Goal: Task Accomplishment & Management: Complete application form

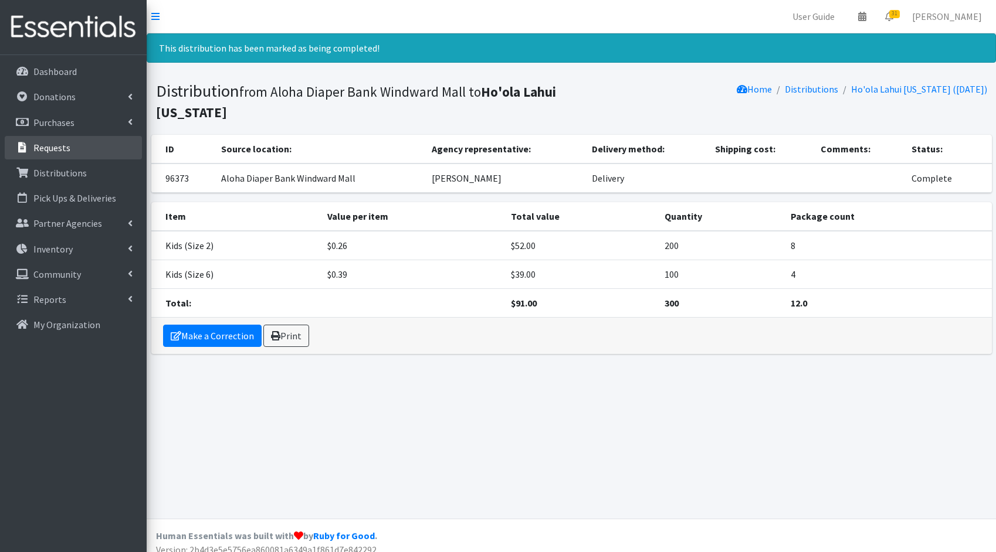
click at [89, 154] on link "Requests" at bounding box center [73, 147] width 137 height 23
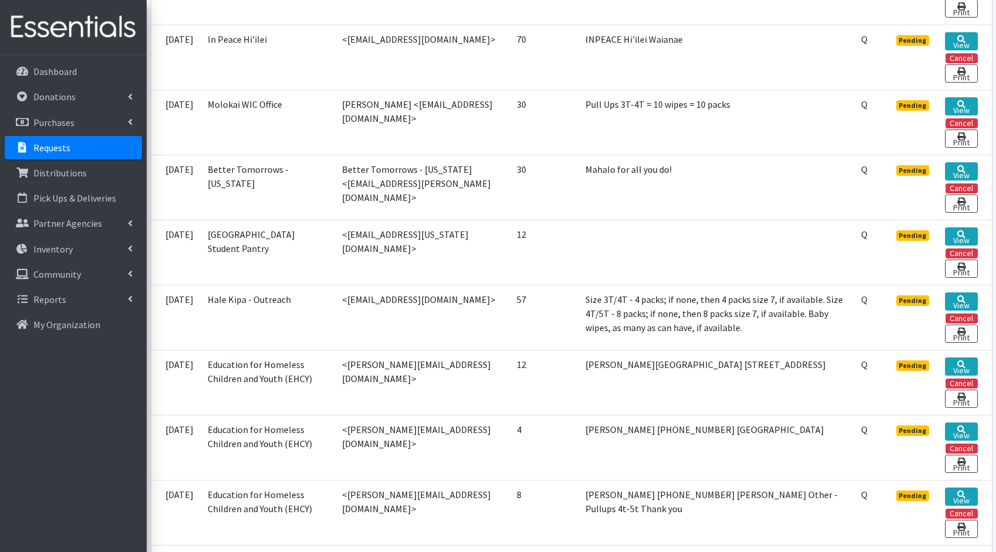
scroll to position [1422, 0]
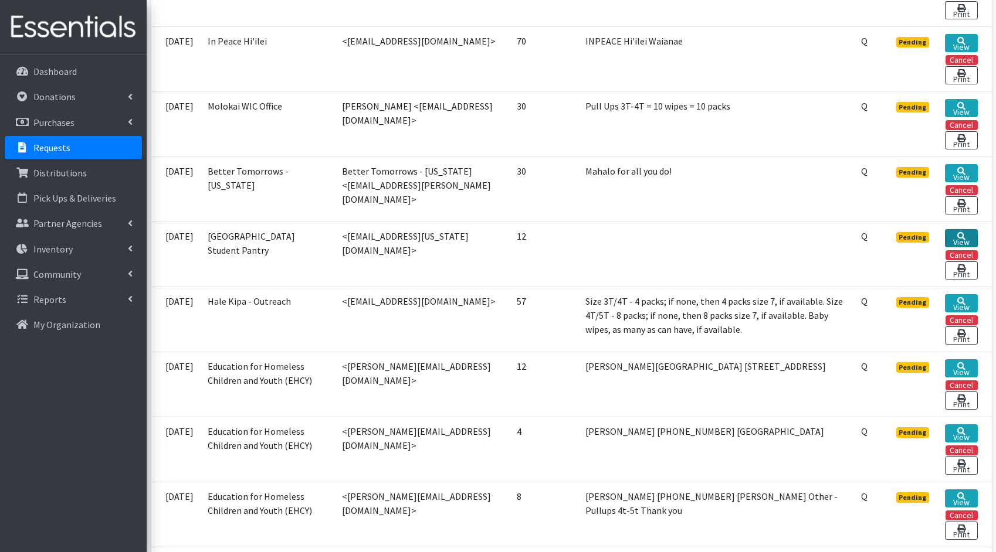
click at [954, 247] on link "View" at bounding box center [961, 238] width 32 height 18
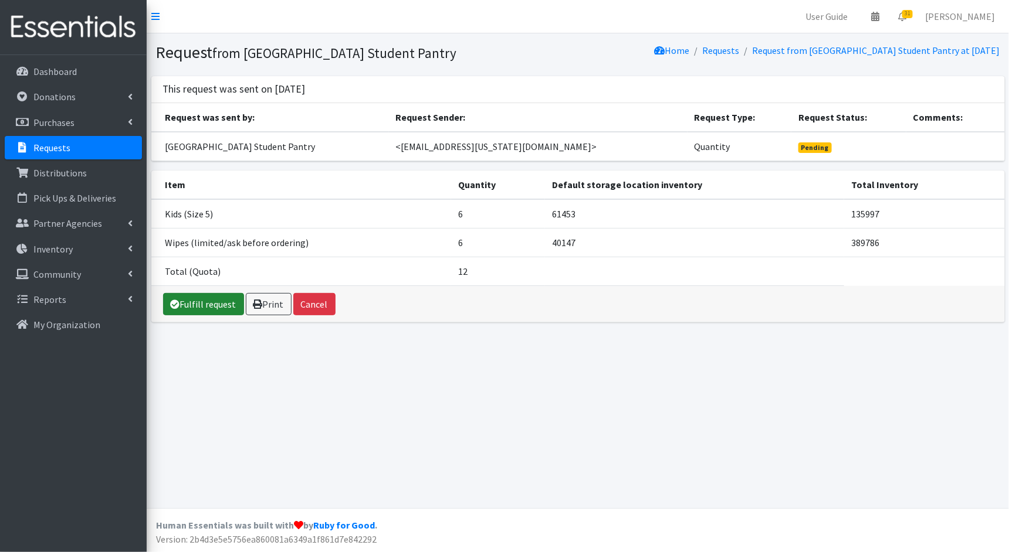
click at [220, 310] on link "Fulfill request" at bounding box center [203, 304] width 81 height 22
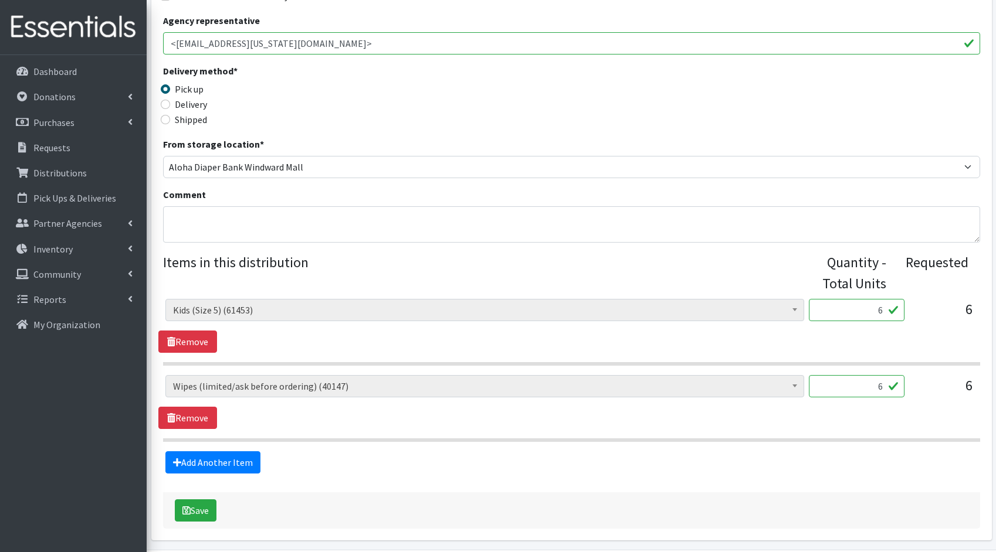
scroll to position [252, 0]
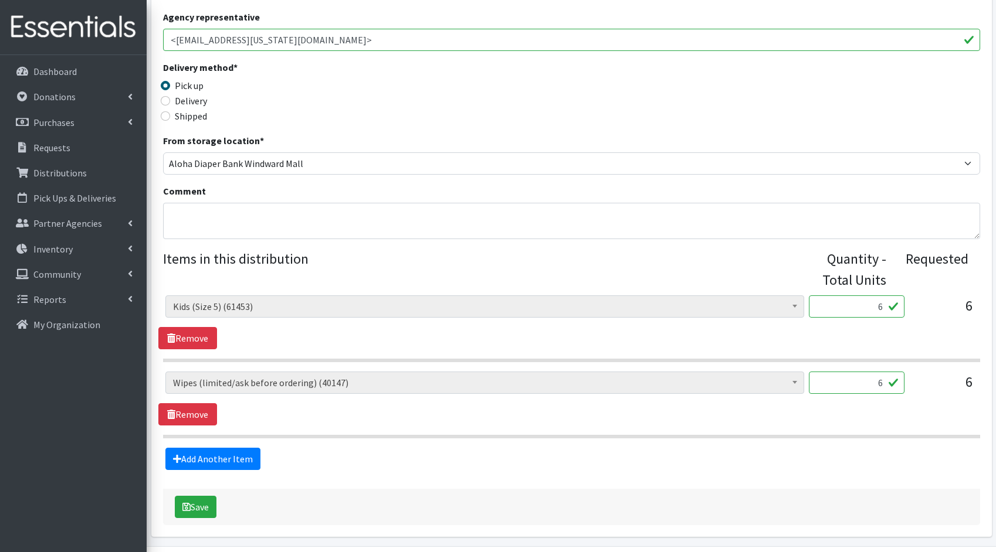
drag, startPoint x: 884, startPoint y: 304, endPoint x: 865, endPoint y: 301, distance: 19.0
click at [865, 301] on input "6" at bounding box center [857, 307] width 96 height 22
type input "150"
click at [882, 381] on input "6" at bounding box center [857, 383] width 96 height 22
type input "600"
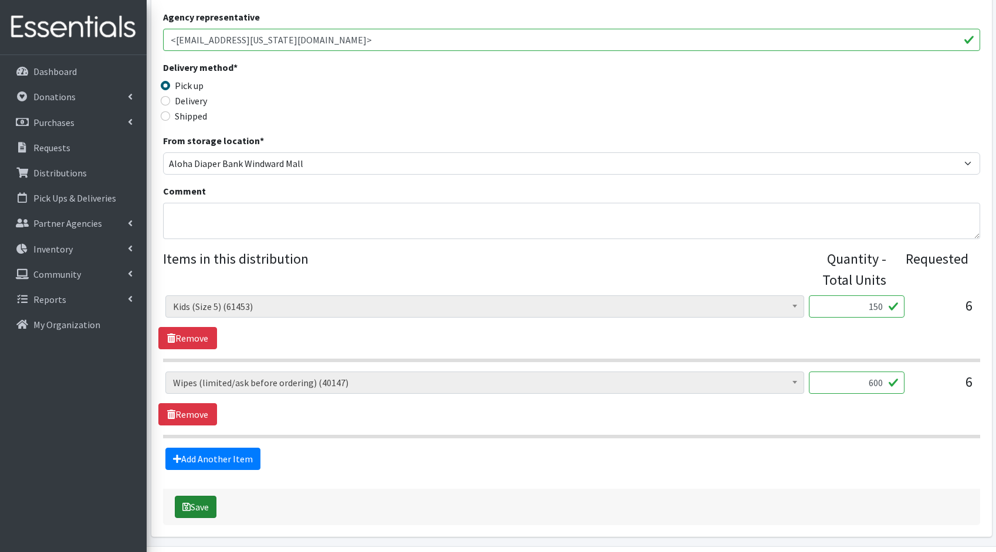
click at [195, 504] on button "Save" at bounding box center [196, 507] width 42 height 22
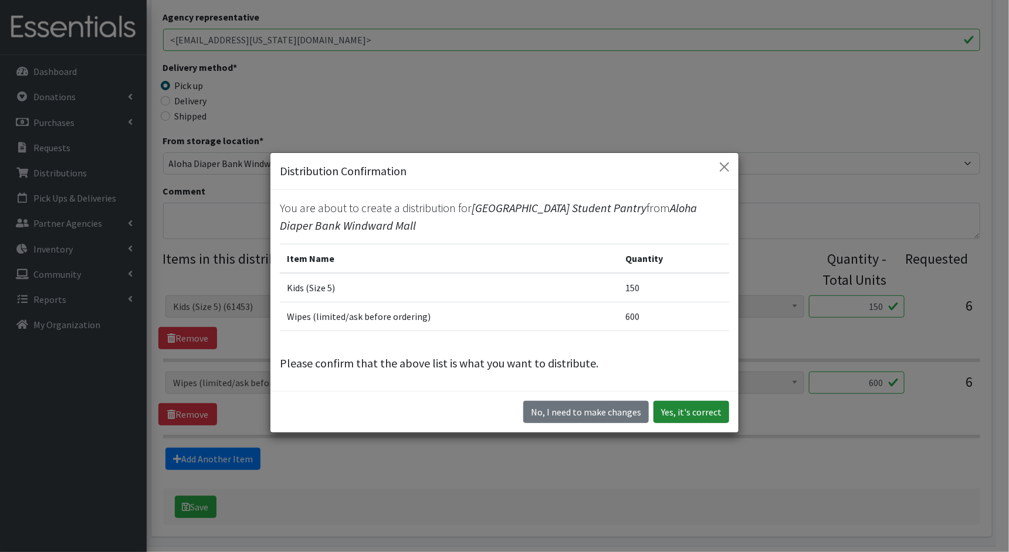
click at [695, 419] on button "Yes, it's correct" at bounding box center [691, 412] width 76 height 22
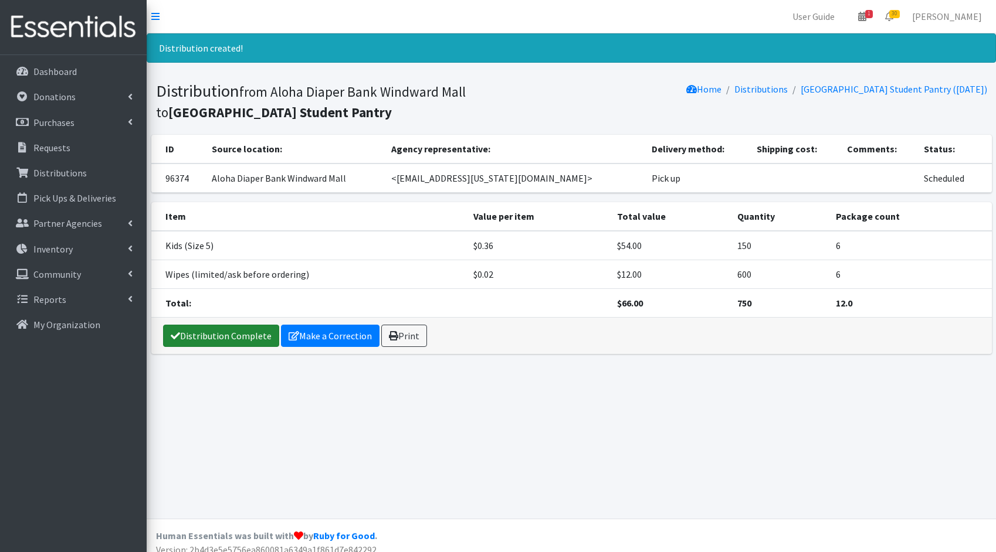
click at [199, 335] on link "Distribution Complete" at bounding box center [221, 336] width 116 height 22
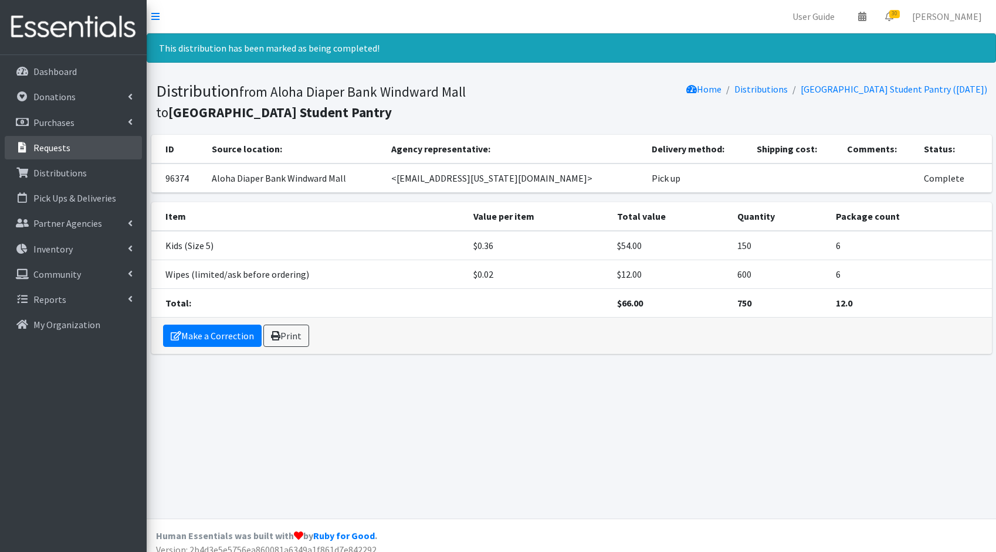
click at [73, 151] on link "Requests" at bounding box center [73, 147] width 137 height 23
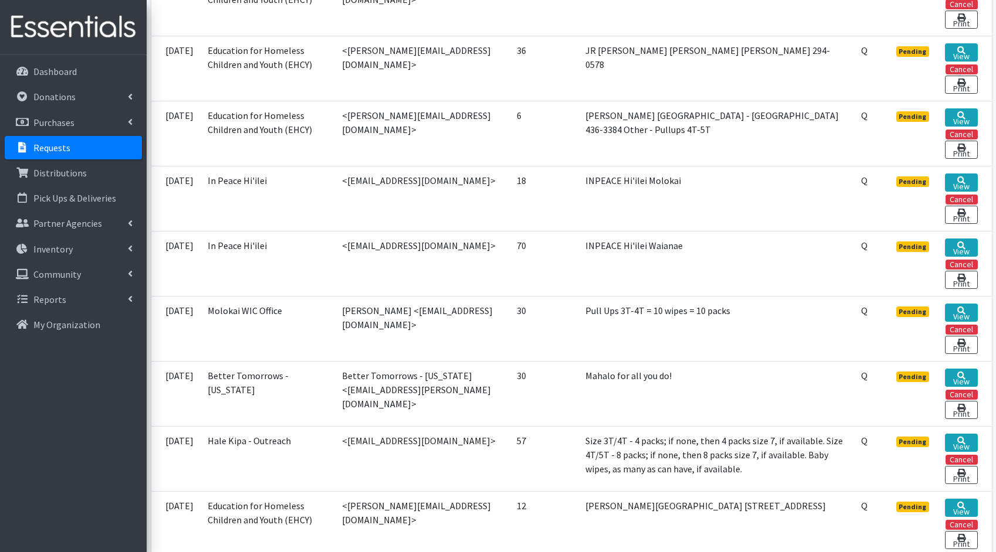
scroll to position [1259, 0]
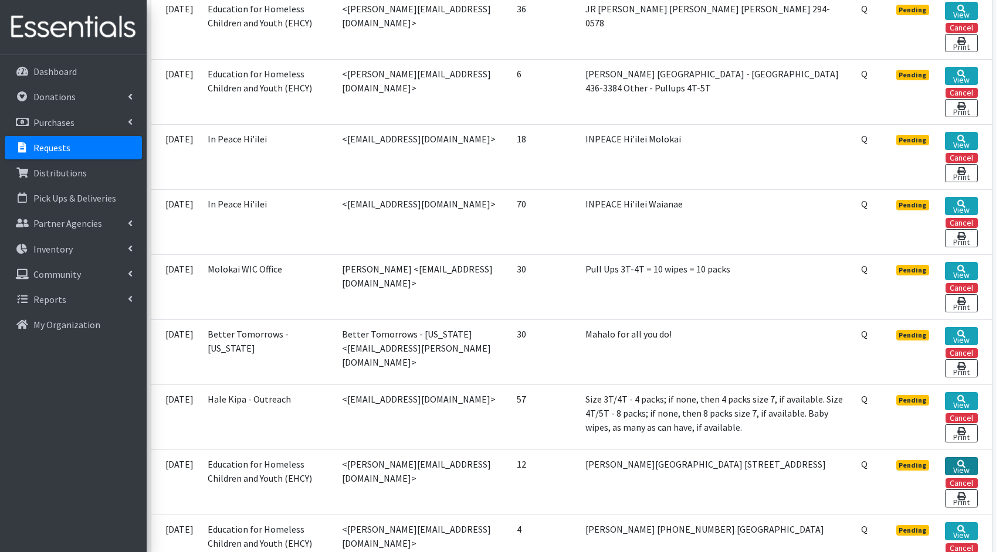
click at [975, 470] on link "View" at bounding box center [961, 466] width 32 height 18
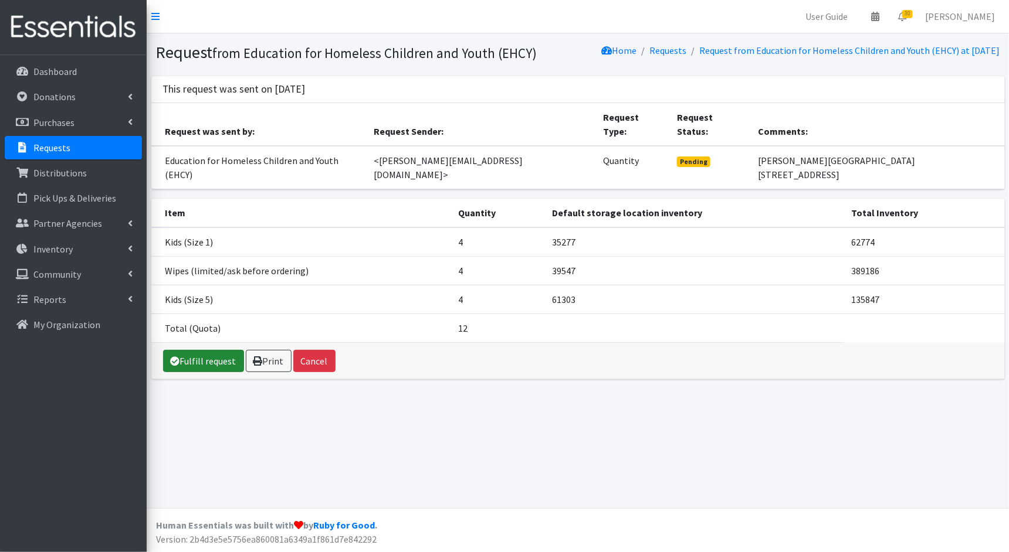
click at [215, 350] on link "Fulfill request" at bounding box center [203, 361] width 81 height 22
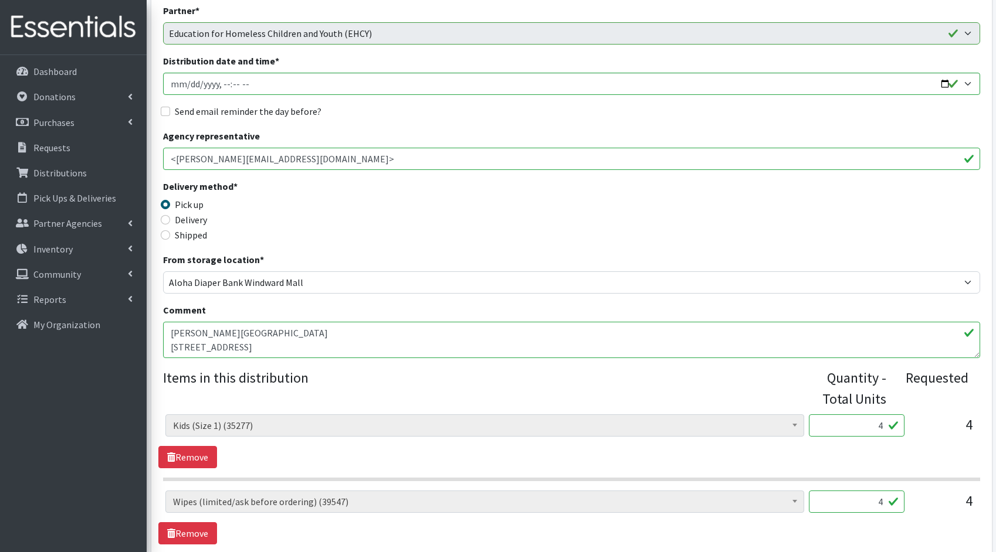
scroll to position [238, 0]
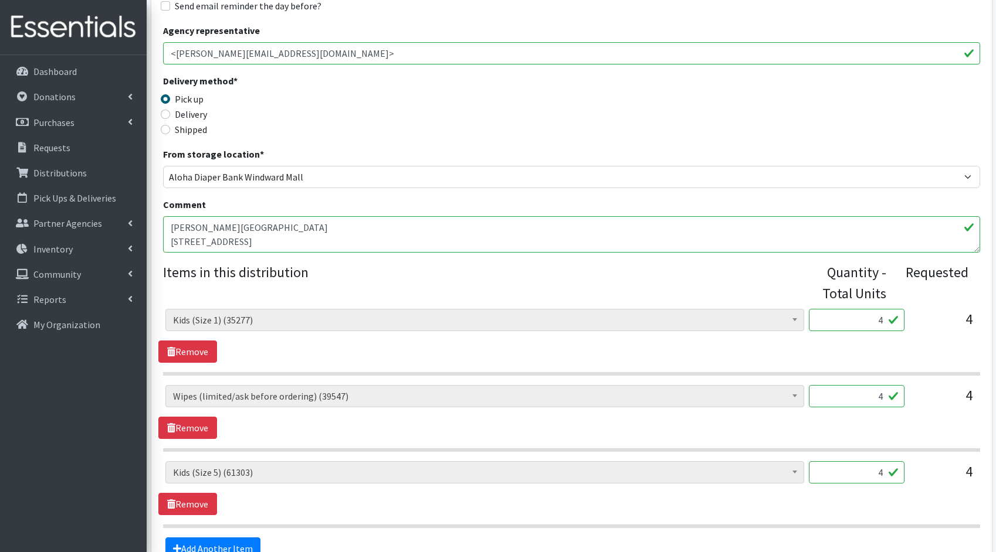
drag, startPoint x: 883, startPoint y: 321, endPoint x: 843, endPoint y: 317, distance: 40.7
click at [843, 317] on input "4" at bounding box center [857, 320] width 96 height 22
type input "100"
drag, startPoint x: 882, startPoint y: 395, endPoint x: 831, endPoint y: 392, distance: 50.5
click at [832, 392] on input "4" at bounding box center [857, 396] width 96 height 22
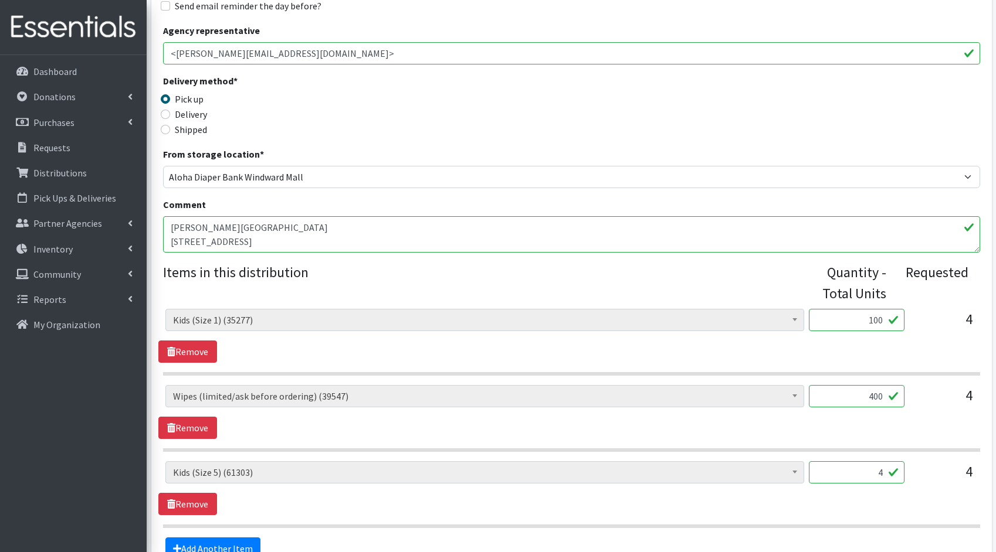
type input "400"
drag, startPoint x: 884, startPoint y: 469, endPoint x: 831, endPoint y: 455, distance: 54.6
click at [831, 455] on div "Kids (Newborn) (4600) Kids (Preemie)** Limited (994) Kids (Size 1) (35277) Kids…" at bounding box center [571, 418] width 817 height 219
type input "100"
click at [820, 508] on div "Kids (Newborn) (4600) Kids (Preemie)** Limited (994) Kids (Size 1) (35277) Kids…" at bounding box center [571, 488] width 826 height 54
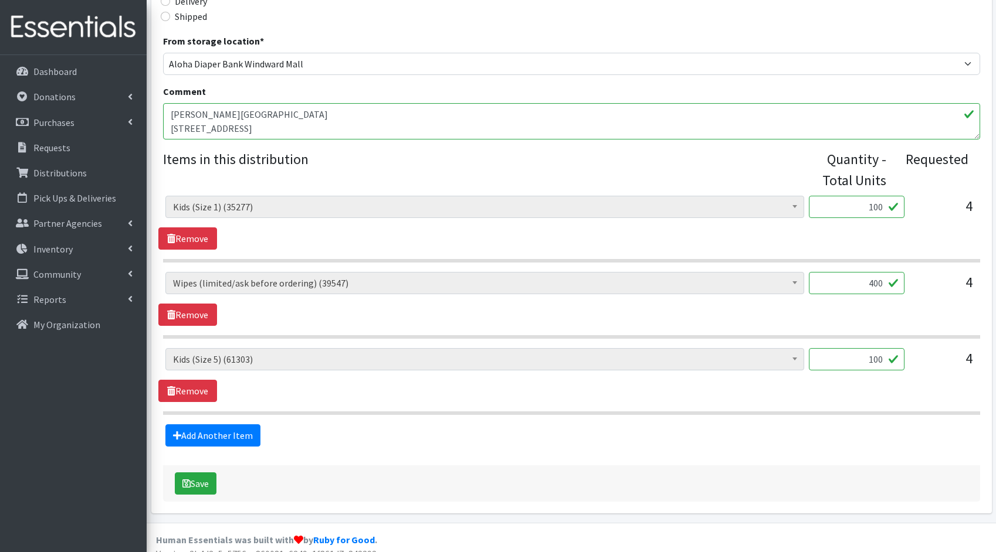
scroll to position [362, 0]
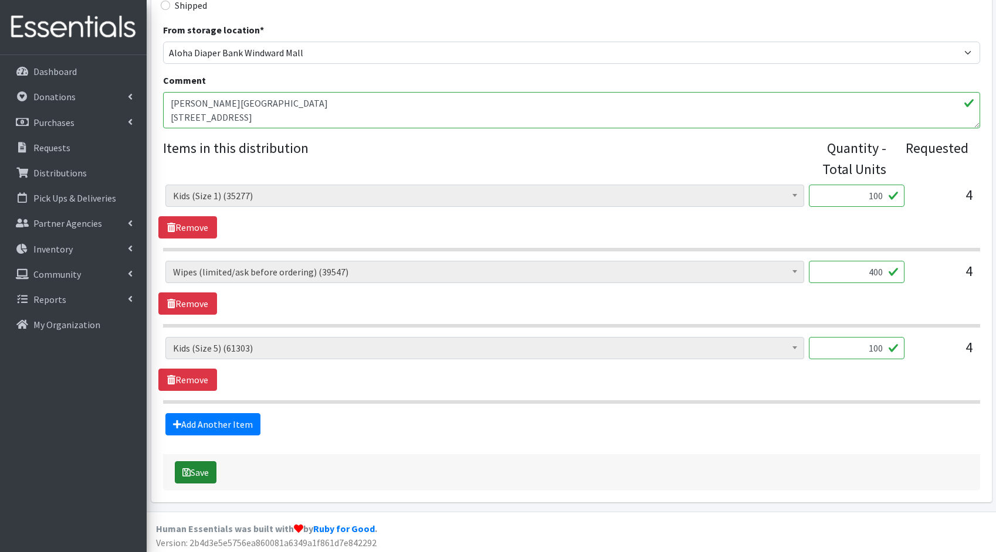
click at [207, 479] on button "Save" at bounding box center [196, 472] width 42 height 22
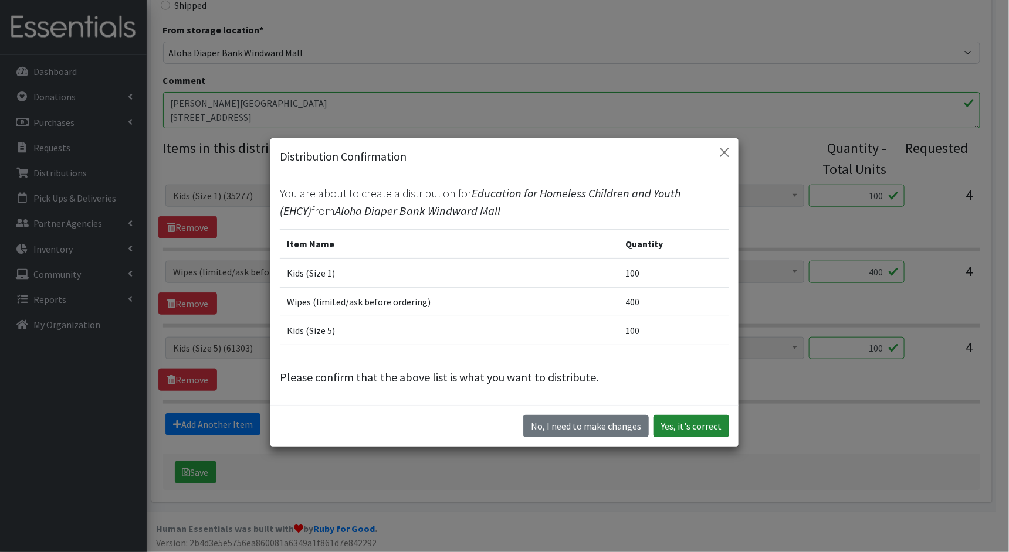
click at [678, 424] on button "Yes, it's correct" at bounding box center [691, 426] width 76 height 22
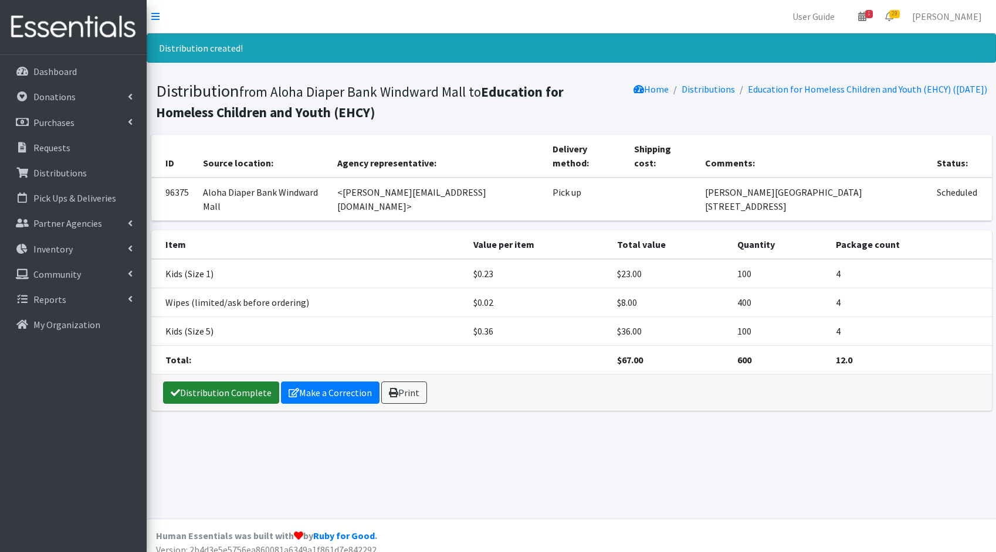
click at [257, 382] on link "Distribution Complete" at bounding box center [221, 393] width 116 height 22
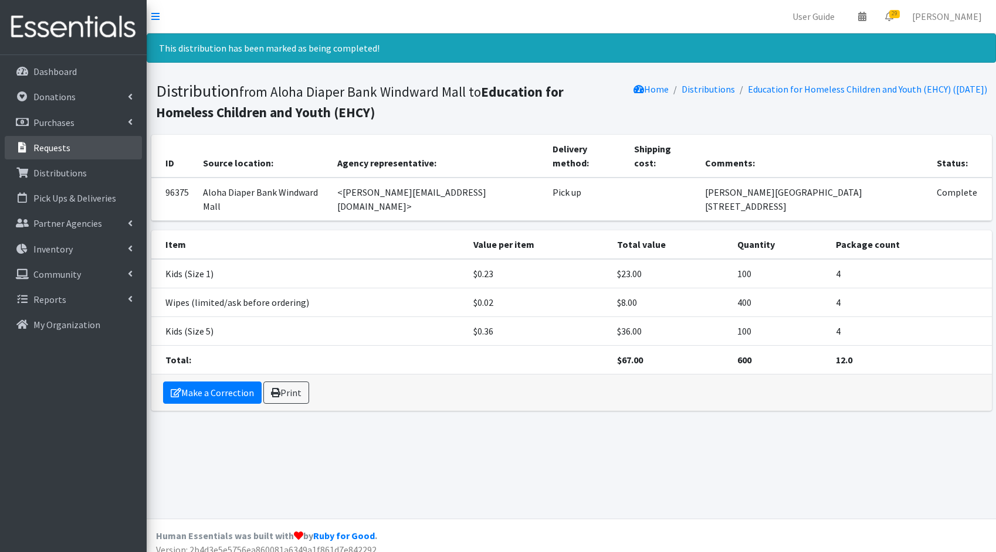
click at [80, 145] on link "Requests" at bounding box center [73, 147] width 137 height 23
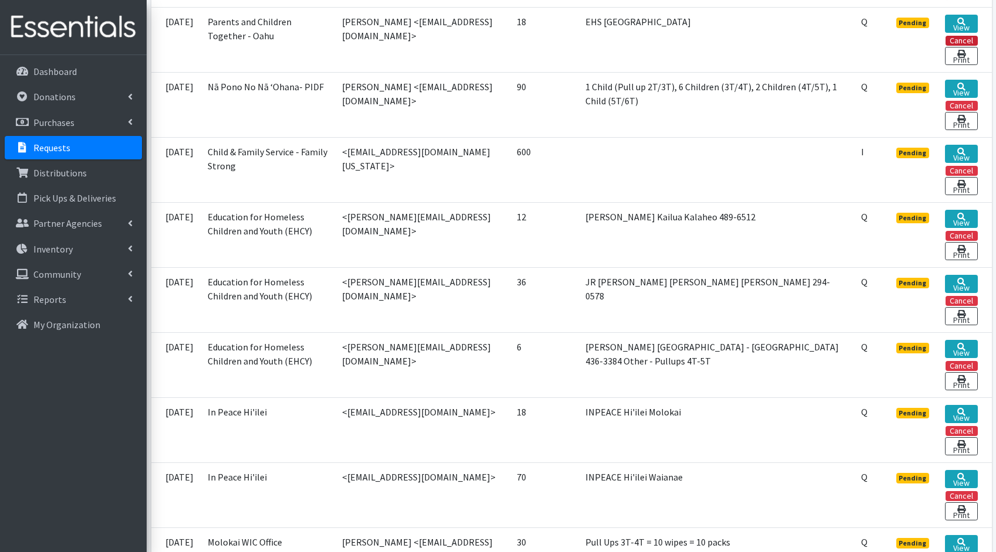
scroll to position [992, 0]
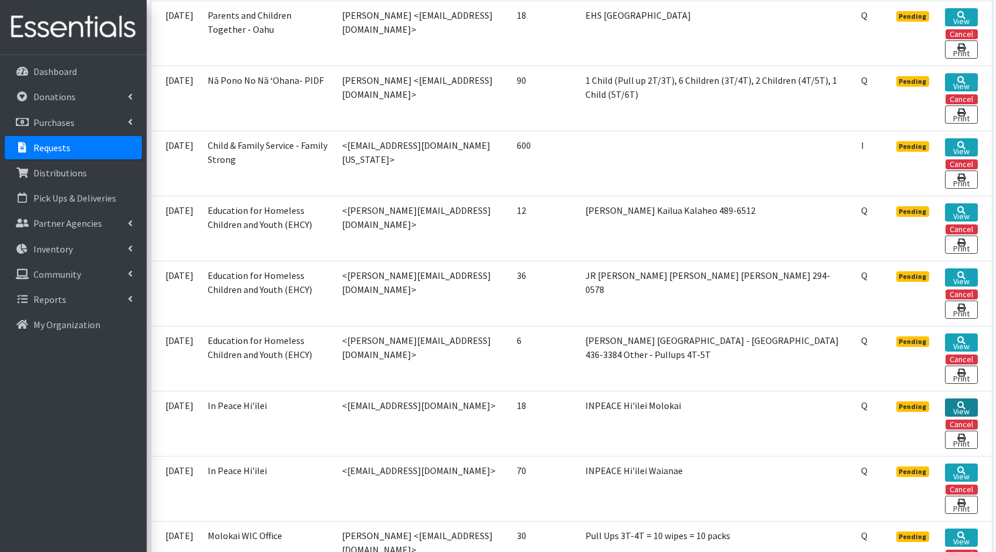
click at [963, 416] on link "View" at bounding box center [961, 408] width 32 height 18
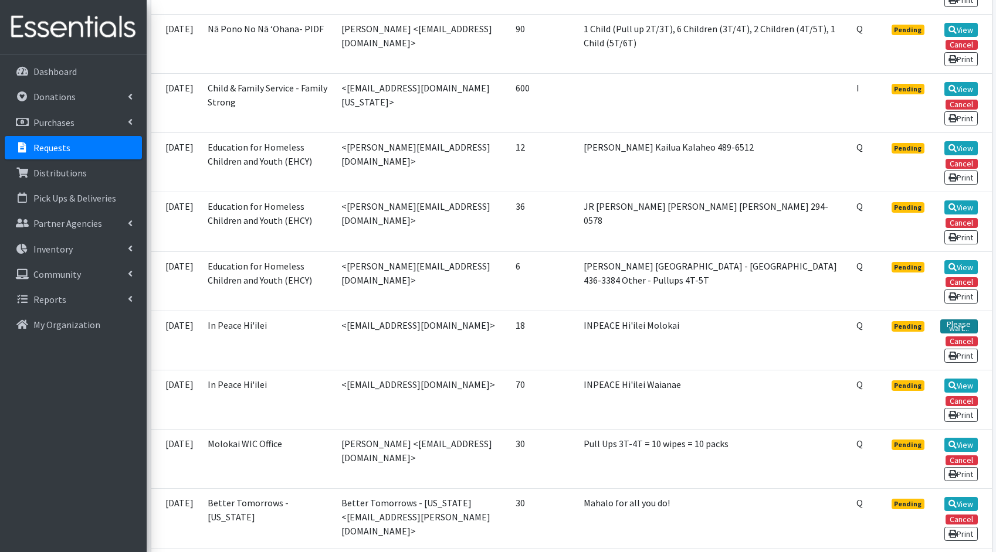
scroll to position [955, 0]
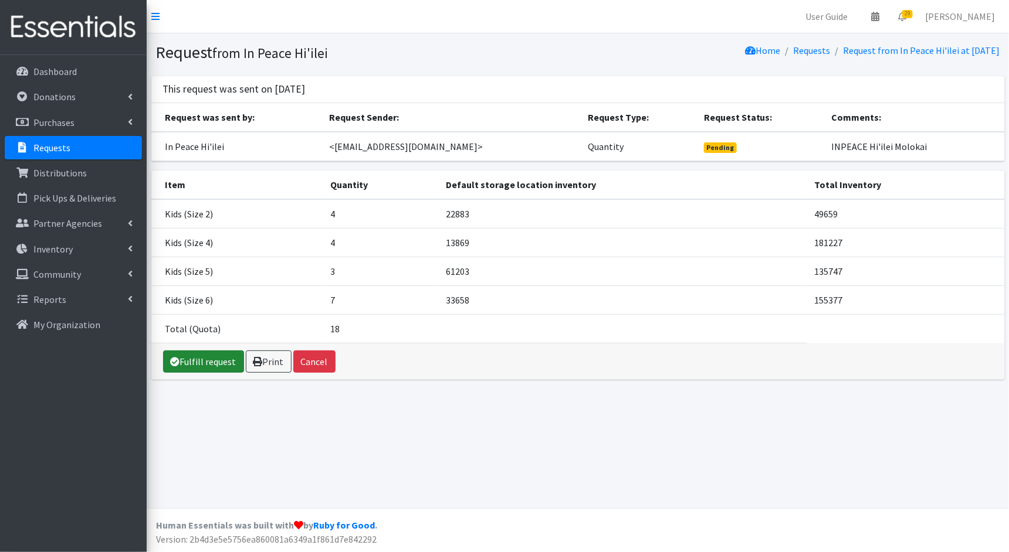
click at [216, 362] on link "Fulfill request" at bounding box center [203, 362] width 81 height 22
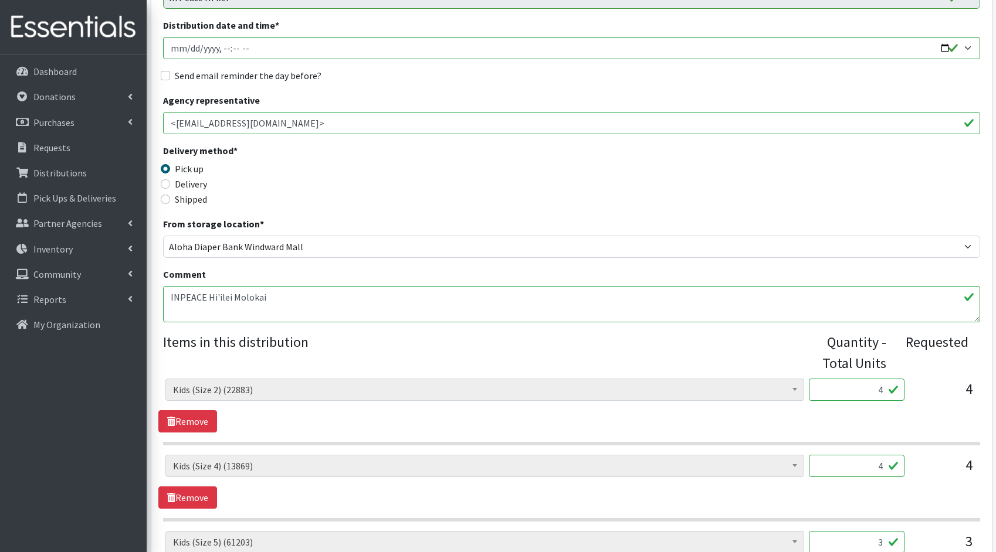
scroll to position [438, 0]
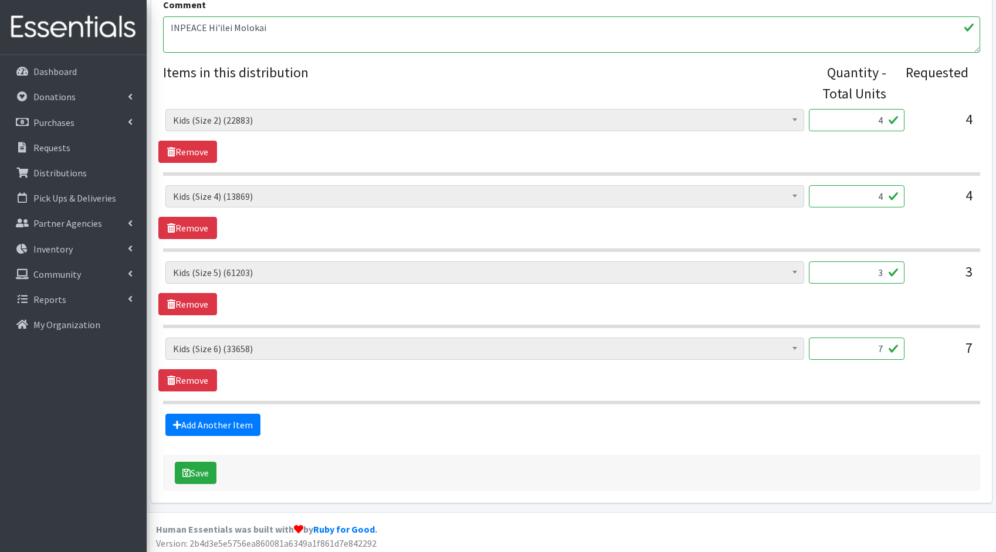
drag, startPoint x: 882, startPoint y: 121, endPoint x: 838, endPoint y: 118, distance: 44.1
click at [838, 118] on input "4" at bounding box center [857, 120] width 96 height 22
type input "100"
drag, startPoint x: 885, startPoint y: 191, endPoint x: 846, endPoint y: 186, distance: 39.0
click at [846, 186] on input "4" at bounding box center [857, 196] width 96 height 22
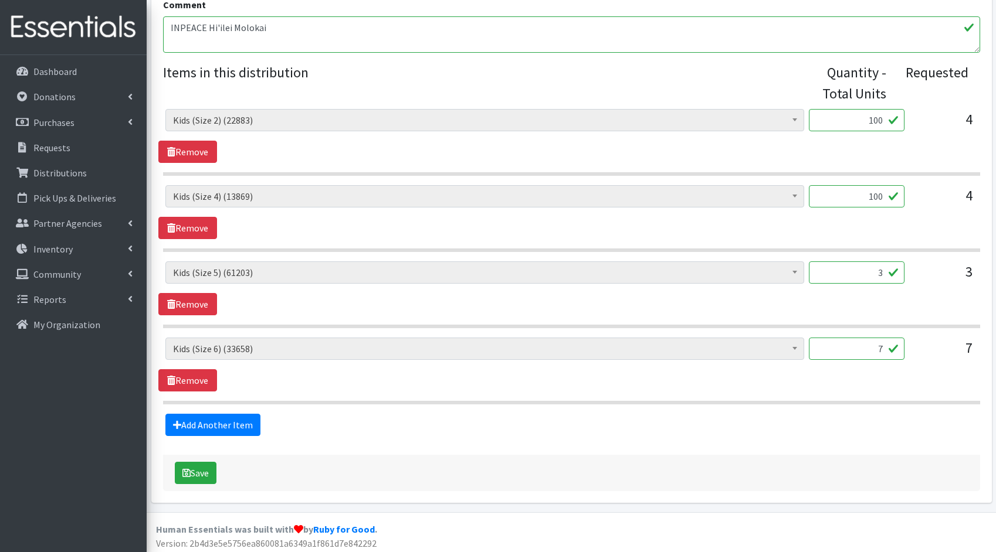
type input "100"
drag, startPoint x: 884, startPoint y: 271, endPoint x: 800, endPoint y: 259, distance: 84.1
click at [802, 262] on div "Kids (Newborn) (4600) Kids (Preemie)** Limited (994) Kids (Size 1) (35177) Kids…" at bounding box center [571, 278] width 812 height 32
type input "75"
drag, startPoint x: 884, startPoint y: 347, endPoint x: 796, endPoint y: 331, distance: 89.4
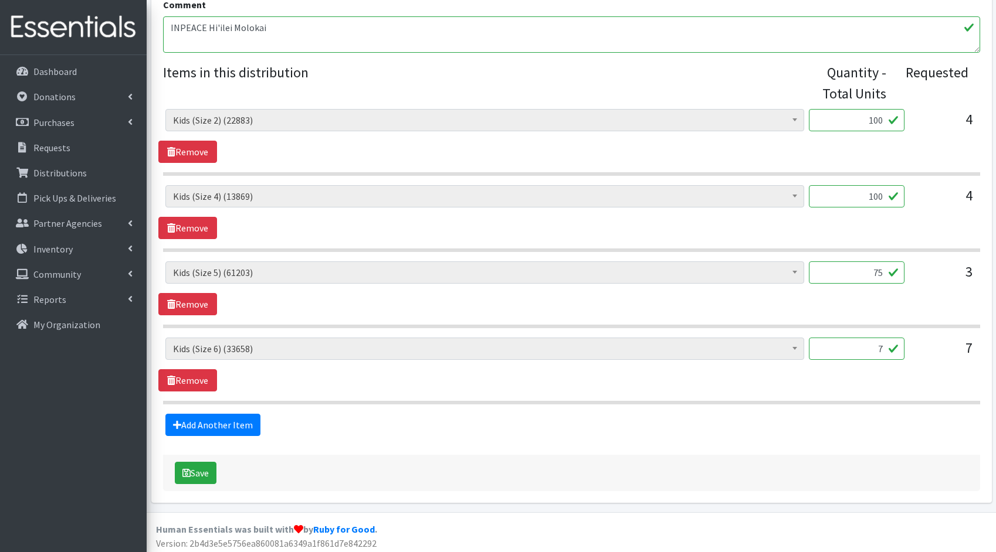
click at [803, 332] on div "Kids (Newborn) (4600) Kids (Preemie)** Limited (994) Kids (Size 1) (35177) Kids…" at bounding box center [571, 257] width 817 height 296
type input "175"
click at [785, 386] on div "Kids (Newborn) (4600) Kids (Preemie)** Limited (994) Kids (Size 1) (35177) Kids…" at bounding box center [571, 365] width 826 height 54
click at [188, 469] on icon "submit" at bounding box center [186, 473] width 8 height 9
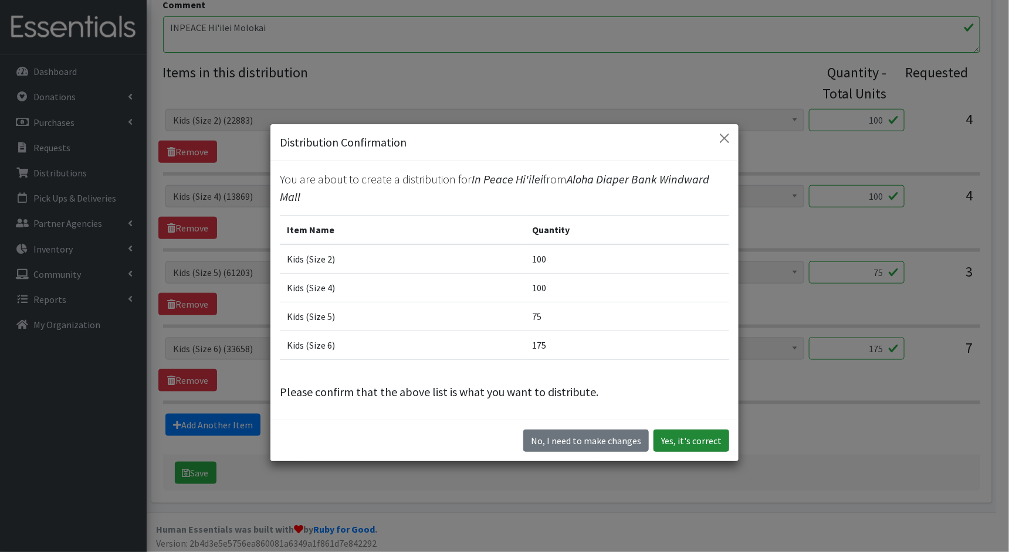
click at [694, 448] on button "Yes, it's correct" at bounding box center [691, 441] width 76 height 22
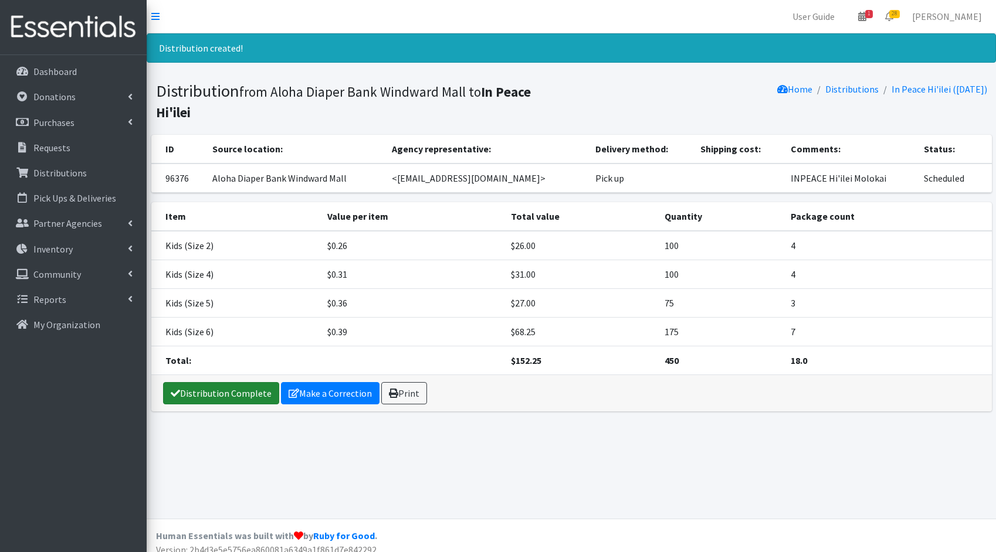
click at [212, 396] on link "Distribution Complete" at bounding box center [221, 393] width 116 height 22
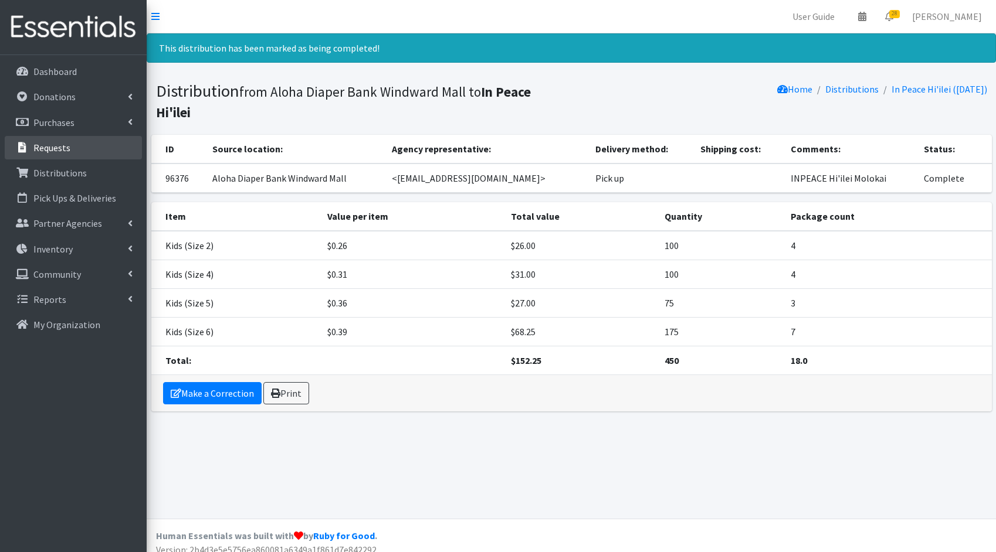
click at [66, 152] on p "Requests" at bounding box center [51, 148] width 37 height 12
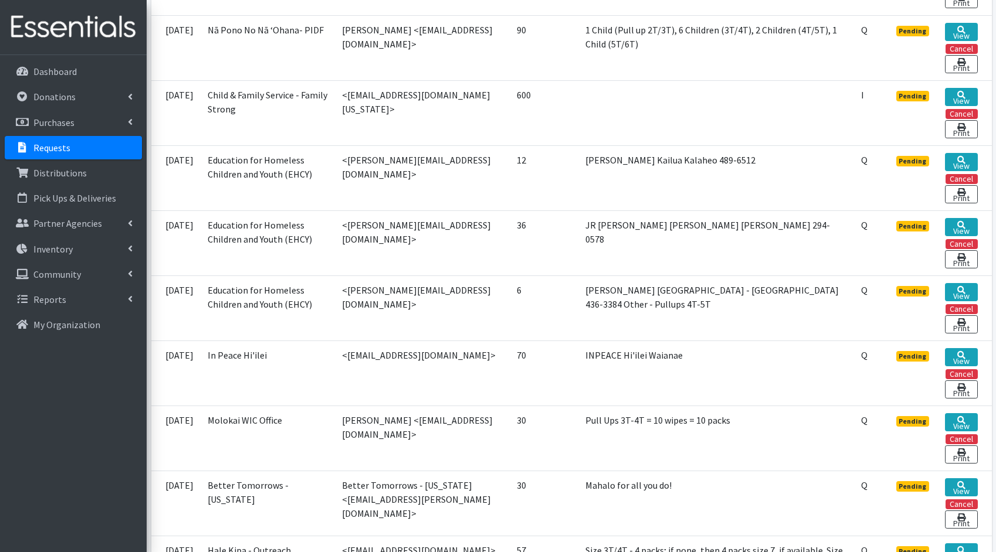
scroll to position [1046, 0]
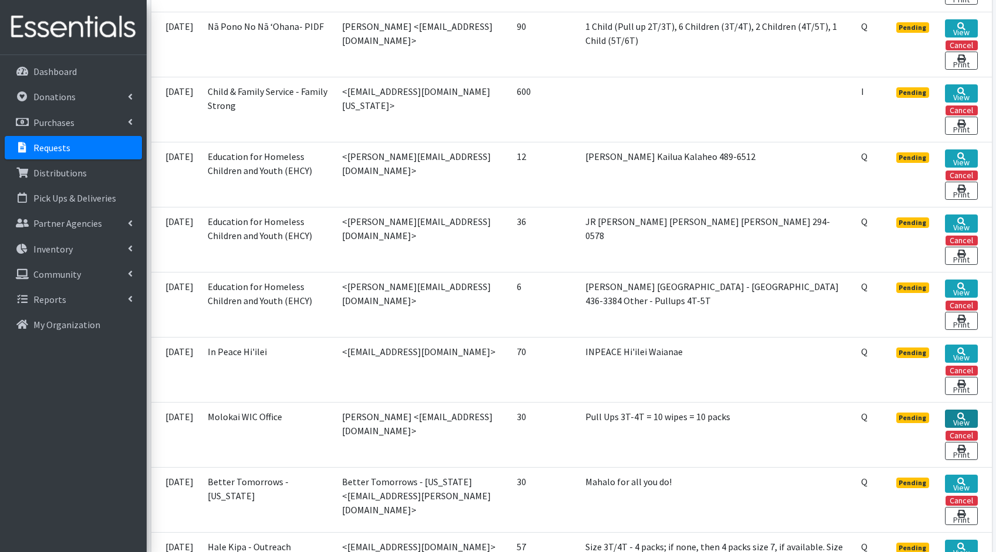
click at [955, 419] on link "View" at bounding box center [961, 419] width 32 height 18
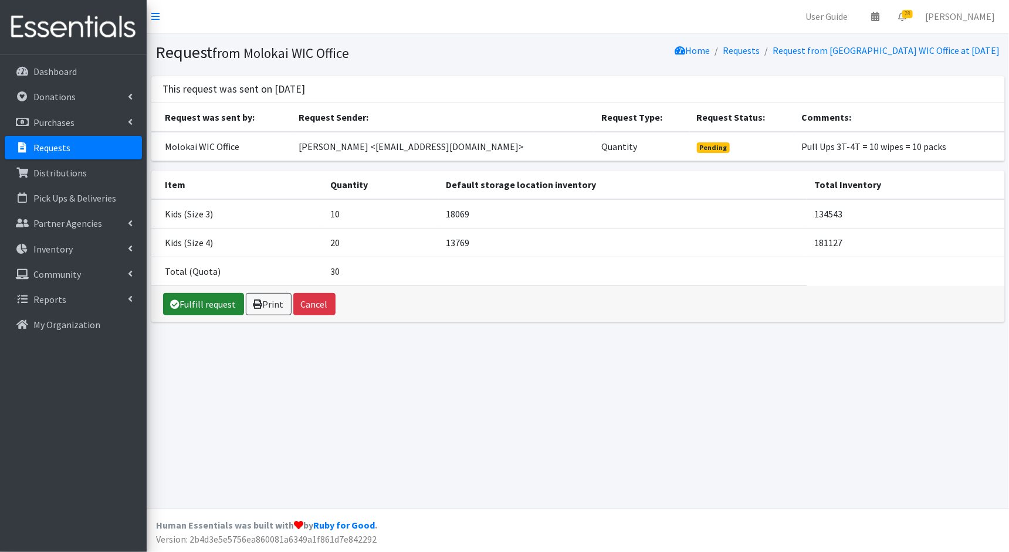
click at [189, 303] on link "Fulfill request" at bounding box center [203, 304] width 81 height 22
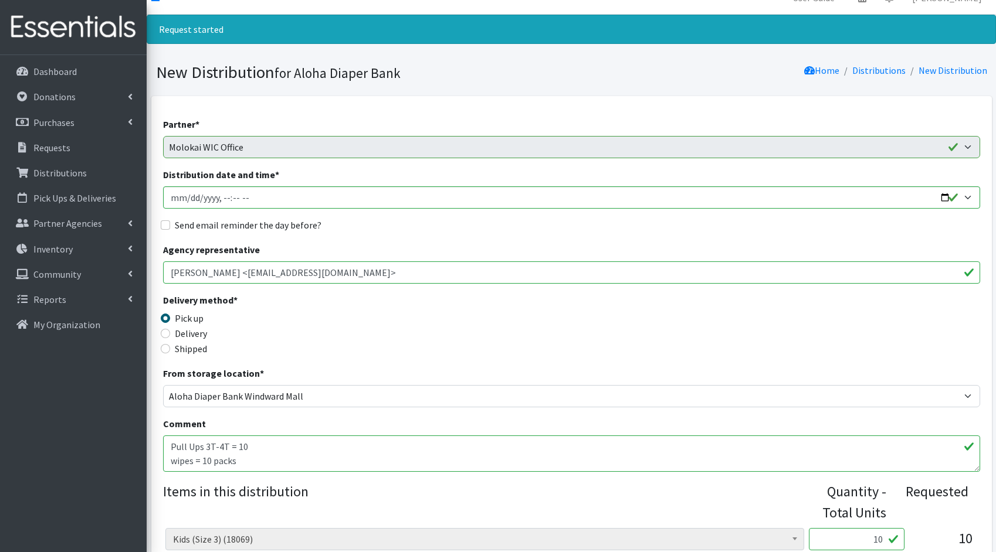
scroll to position [266, 0]
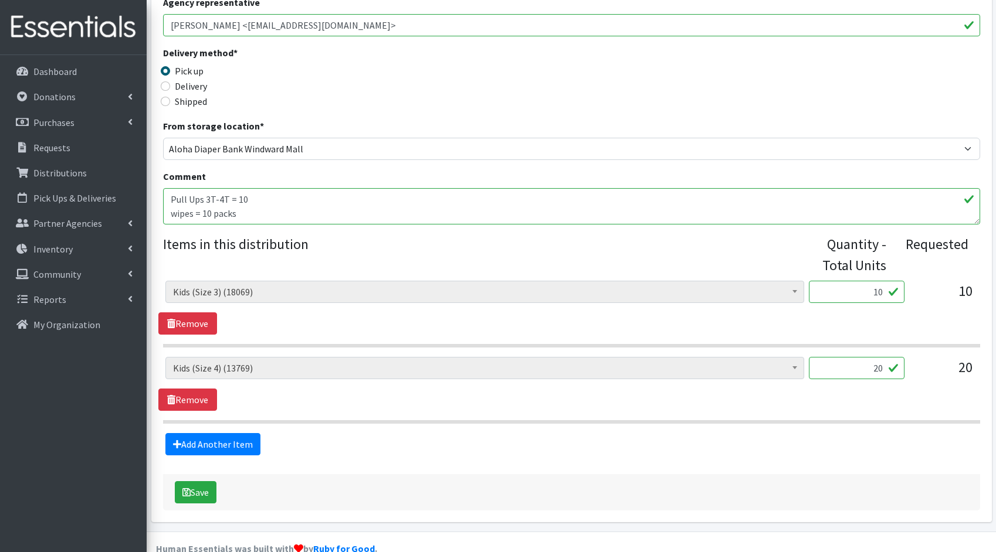
drag, startPoint x: 880, startPoint y: 289, endPoint x: 863, endPoint y: 288, distance: 17.0
click at [863, 288] on input "10" at bounding box center [857, 292] width 96 height 22
type input "250"
drag, startPoint x: 882, startPoint y: 369, endPoint x: 815, endPoint y: 362, distance: 67.2
click at [815, 362] on input "20" at bounding box center [857, 368] width 96 height 22
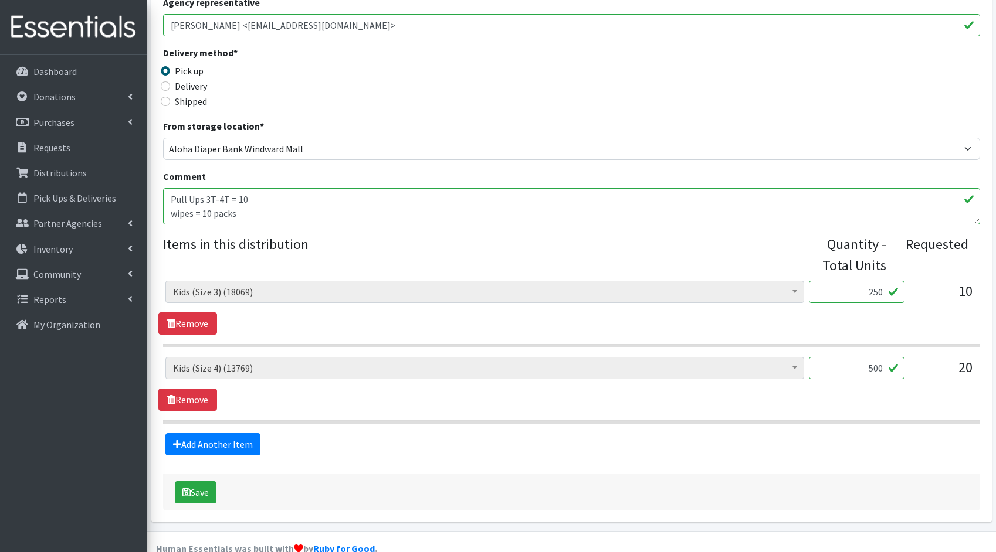
type input "500"
click at [473, 413] on section "Kids (Newborn) (4600) Kids (Preemie)** Limited (994) Kids (Size 1) (35177) Kids…" at bounding box center [571, 390] width 817 height 67
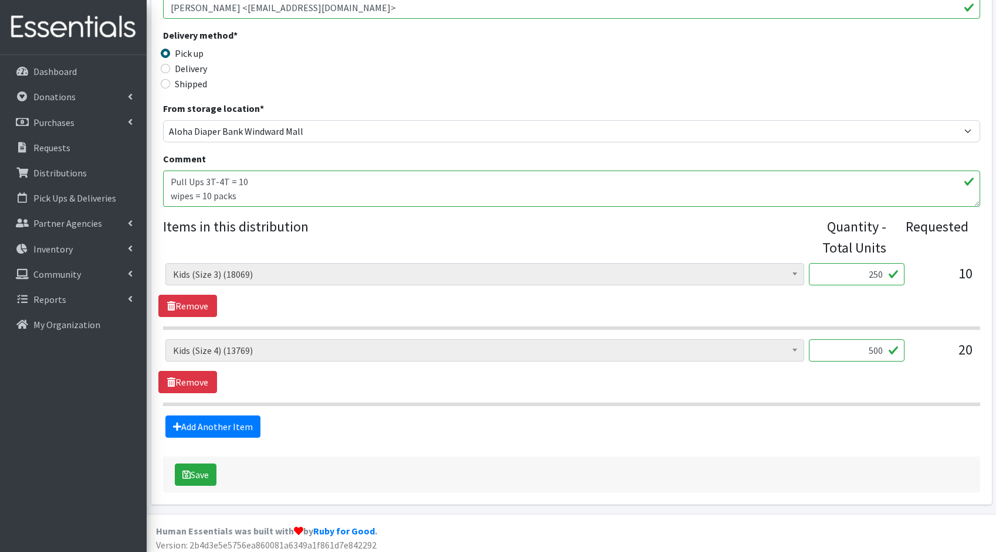
scroll to position [287, 0]
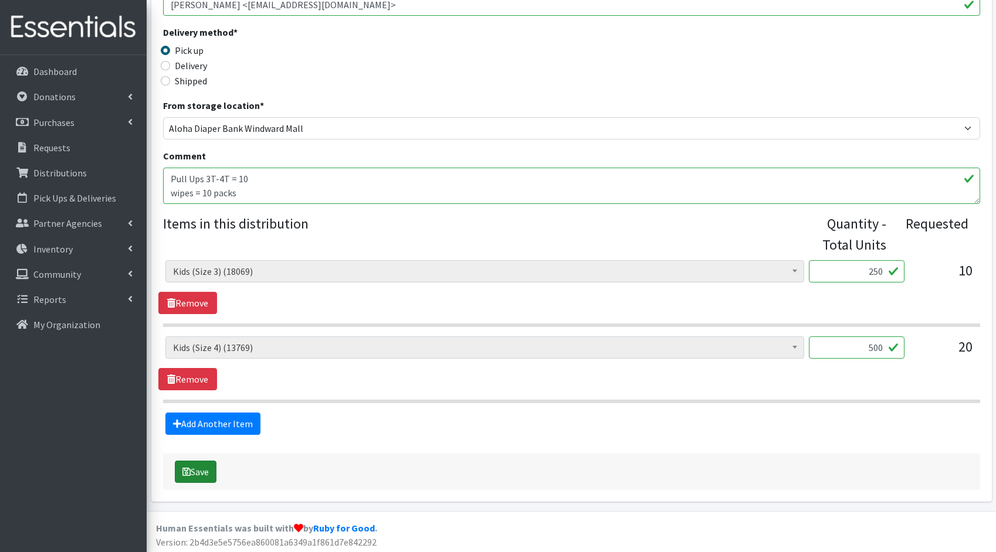
click at [199, 472] on button "Save" at bounding box center [196, 472] width 42 height 22
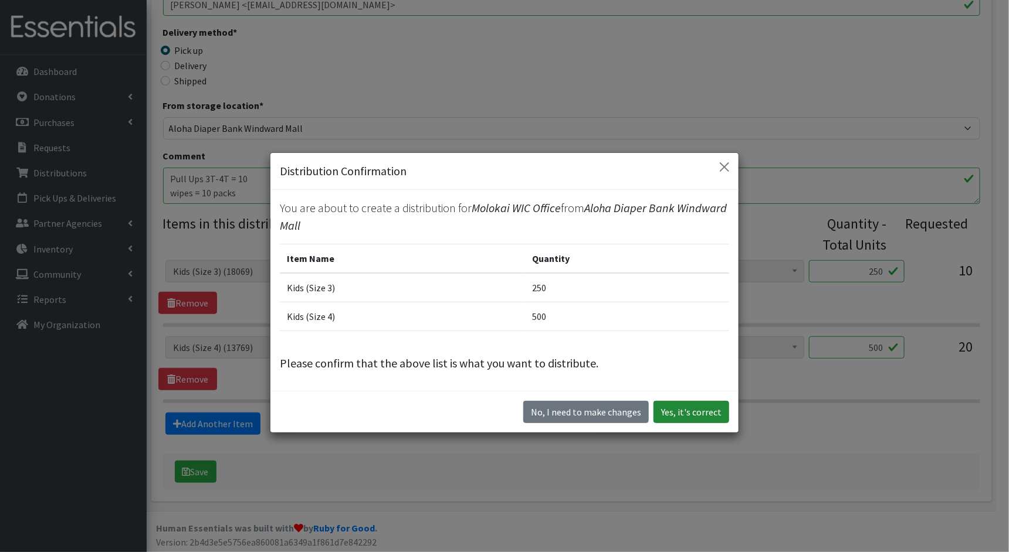
click at [686, 413] on button "Yes, it's correct" at bounding box center [691, 412] width 76 height 22
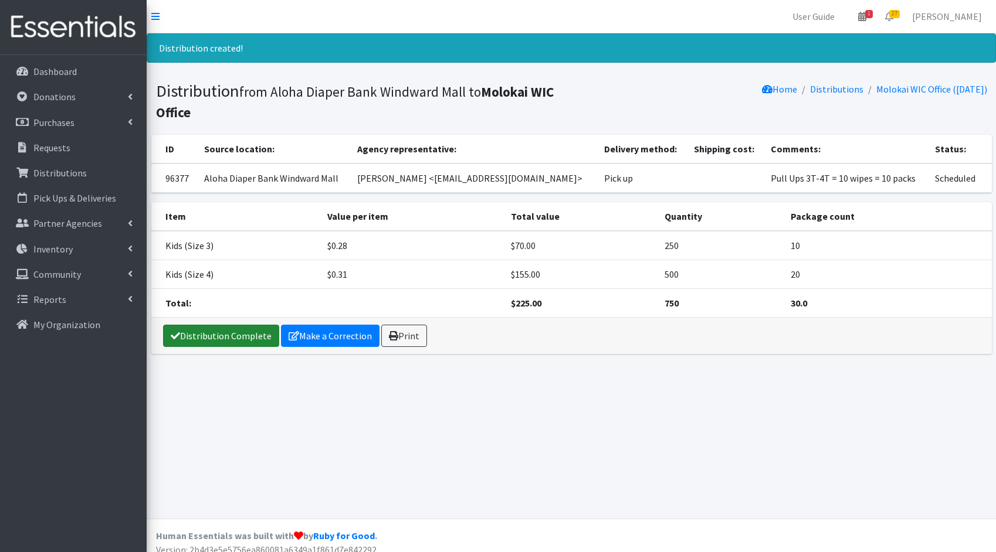
click at [195, 331] on link "Distribution Complete" at bounding box center [221, 336] width 116 height 22
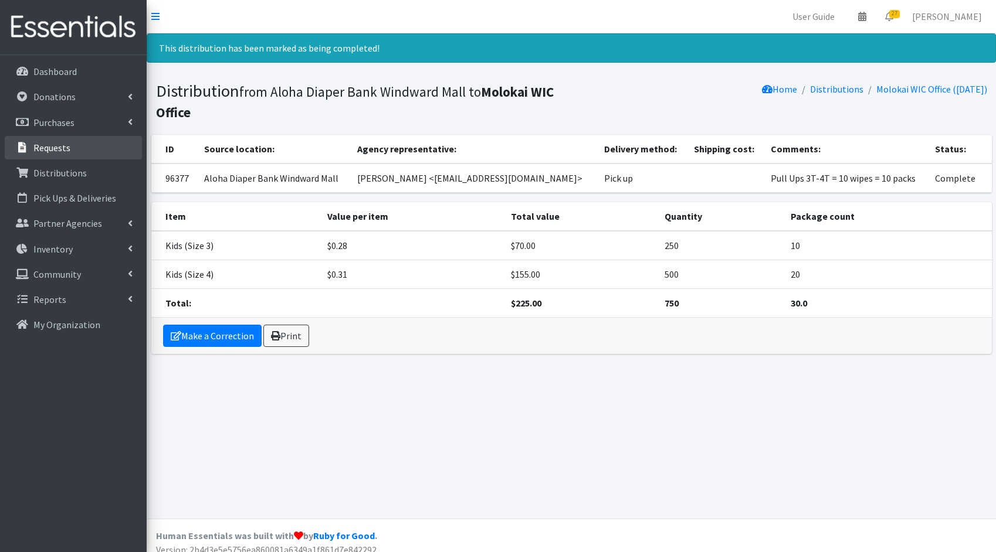
click at [44, 144] on p "Requests" at bounding box center [51, 148] width 37 height 12
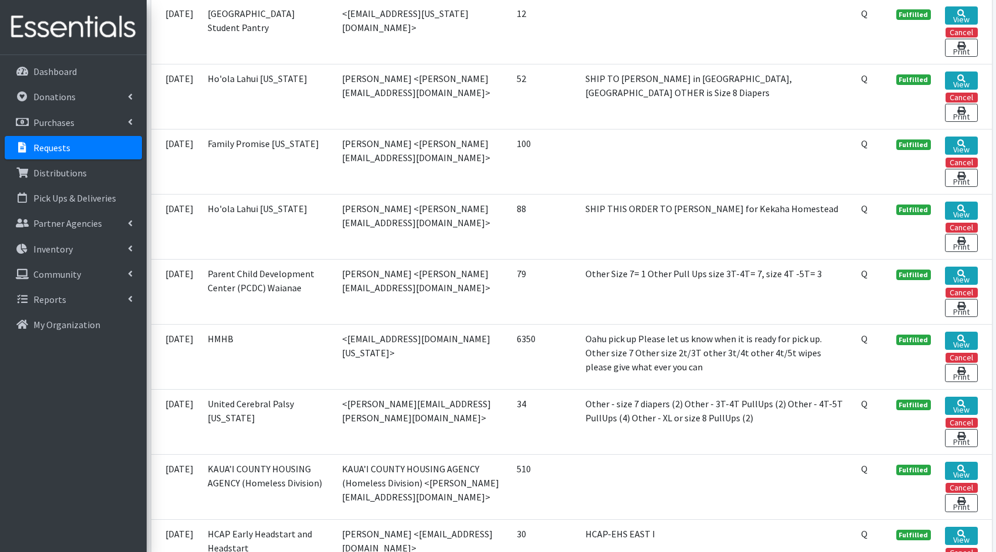
scroll to position [2044, 0]
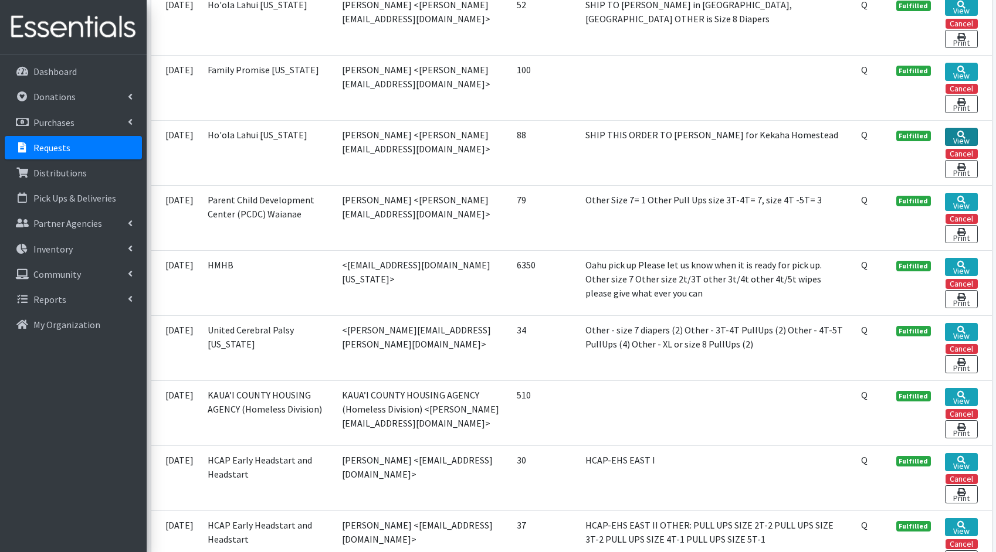
click at [975, 138] on link "View" at bounding box center [961, 137] width 32 height 18
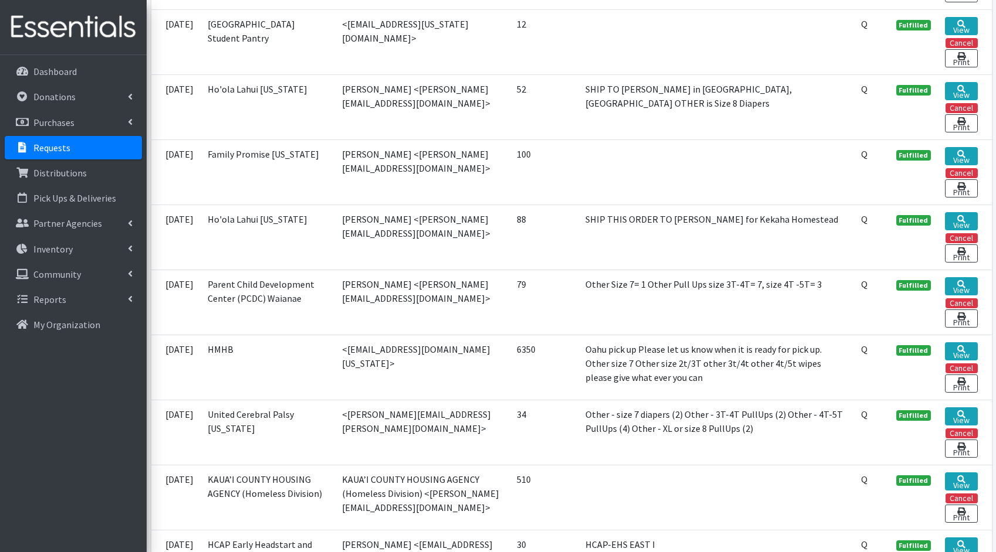
scroll to position [1956, 0]
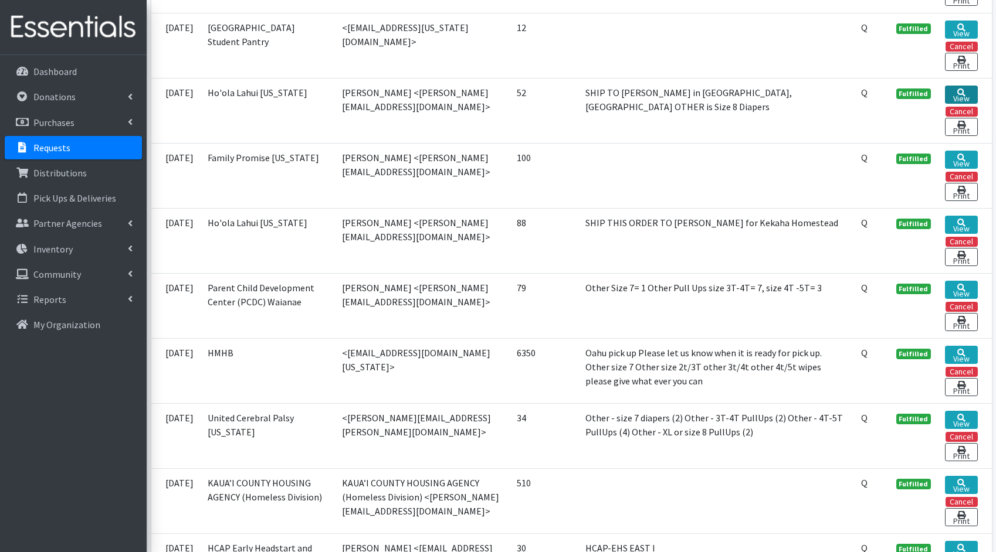
click at [956, 90] on link "View" at bounding box center [961, 95] width 32 height 18
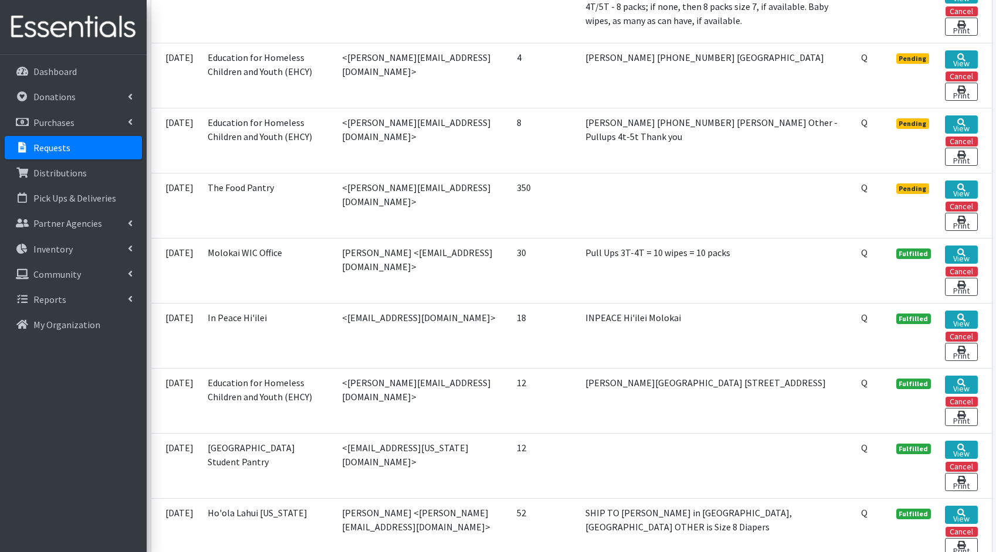
scroll to position [1502, 0]
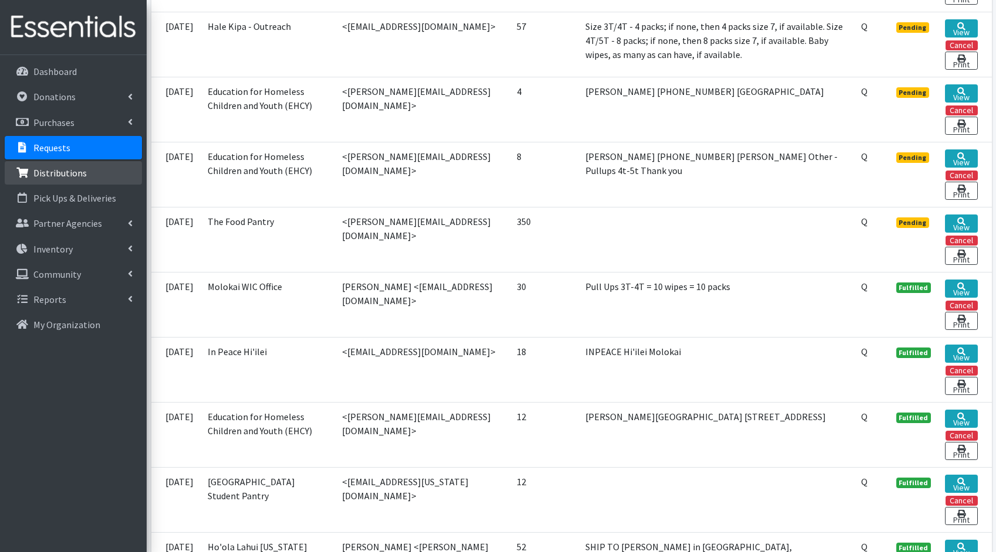
click at [37, 172] on p "Distributions" at bounding box center [59, 173] width 53 height 12
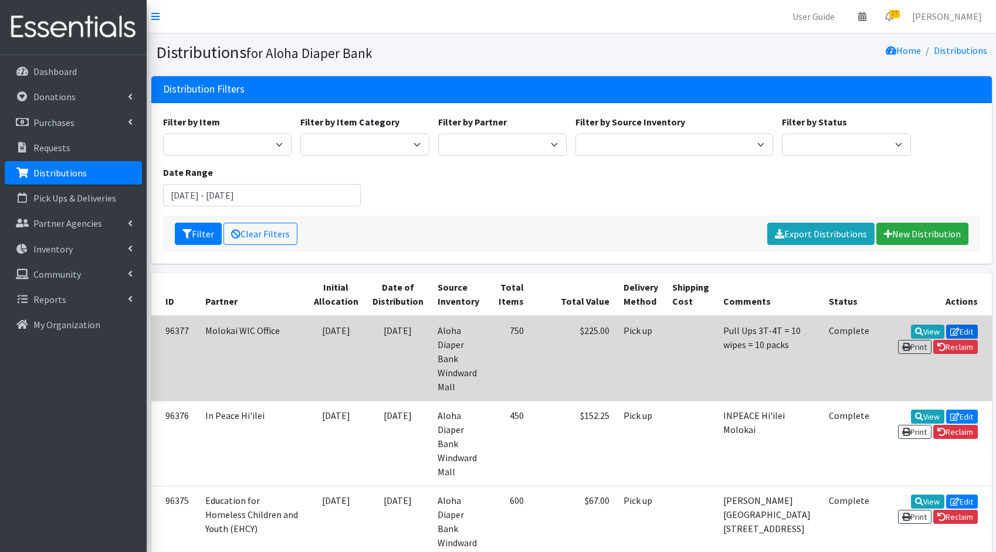
click at [946, 334] on link "Edit" at bounding box center [962, 332] width 32 height 14
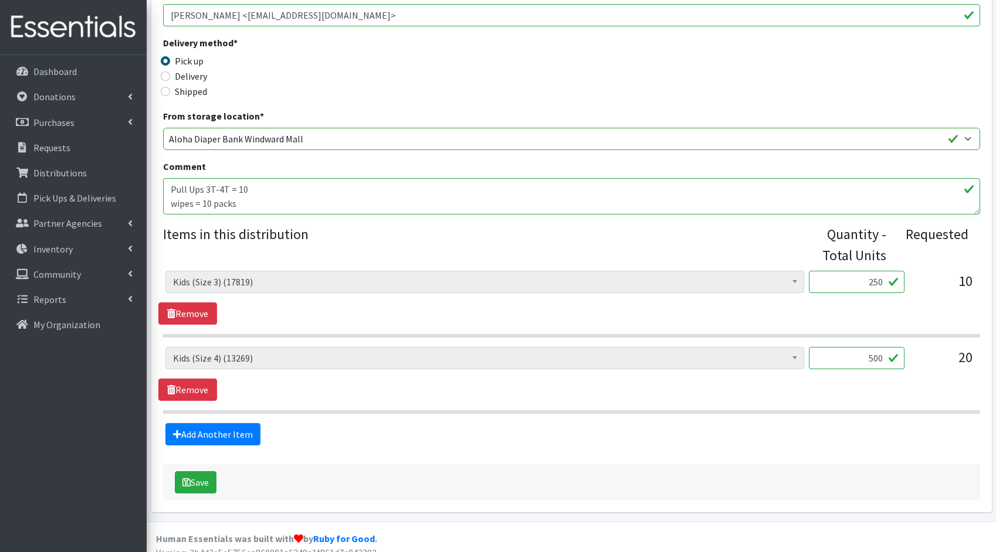
scroll to position [249, 0]
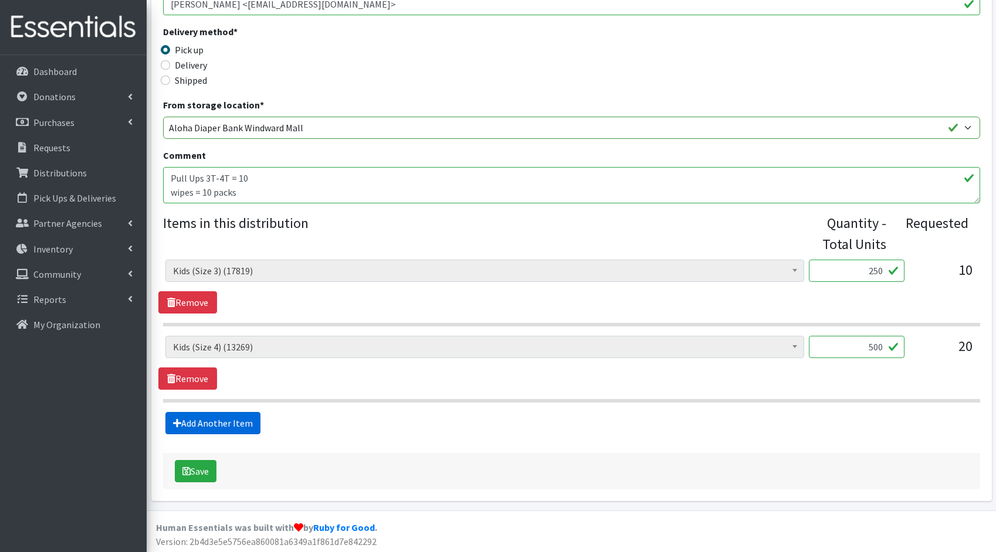
click at [212, 416] on link "Add Another Item" at bounding box center [212, 423] width 95 height 22
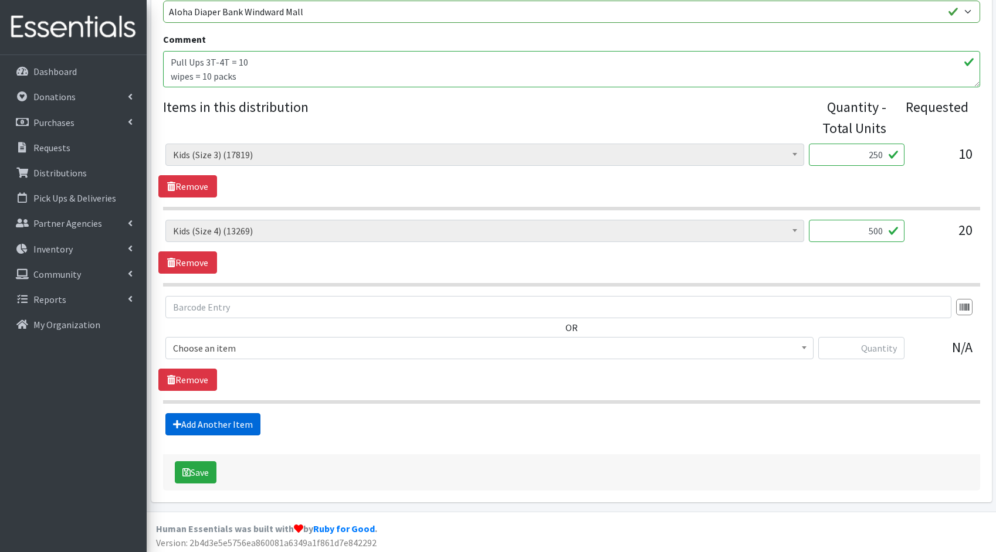
scroll to position [365, 0]
click at [409, 353] on span "Kids (Newborn) (4600)" at bounding box center [489, 348] width 633 height 16
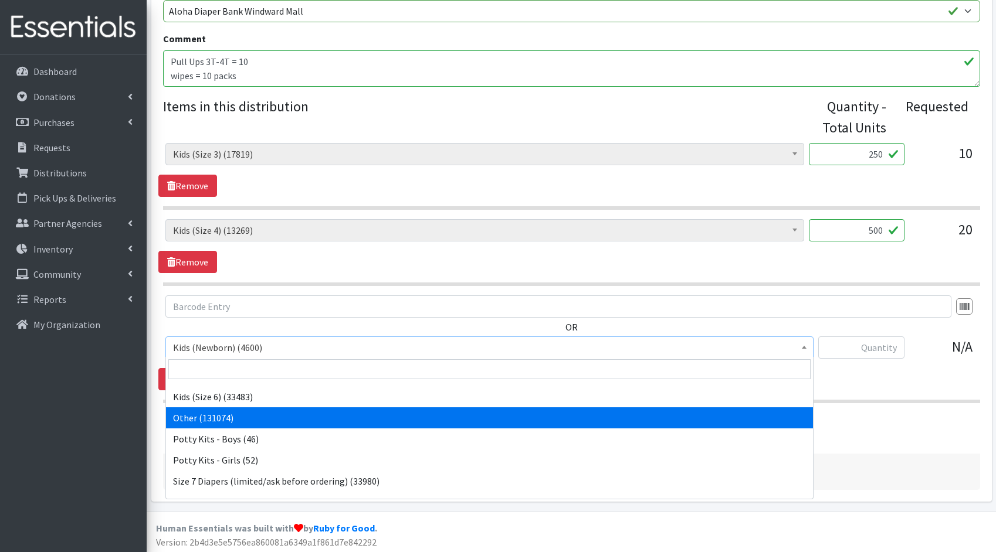
scroll to position [157, 0]
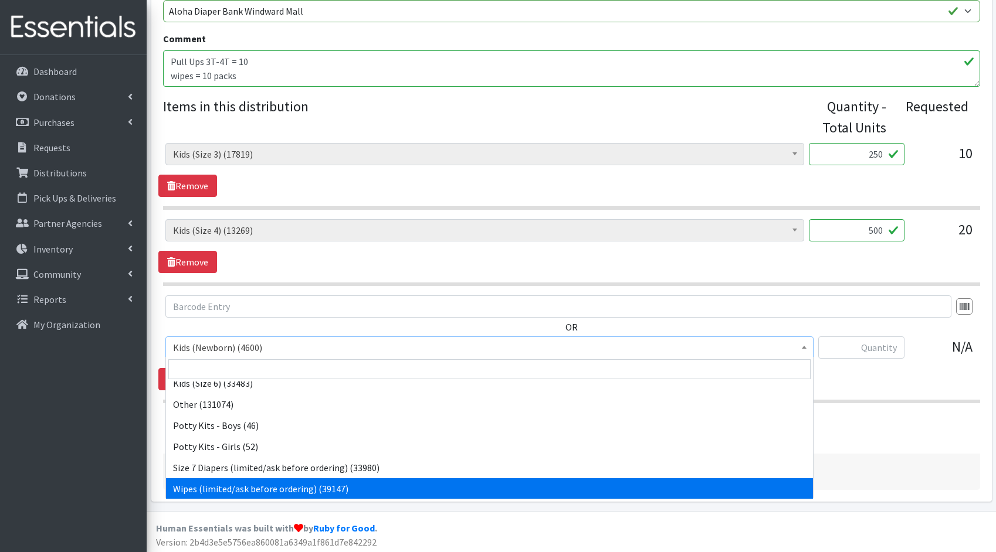
select select "1833"
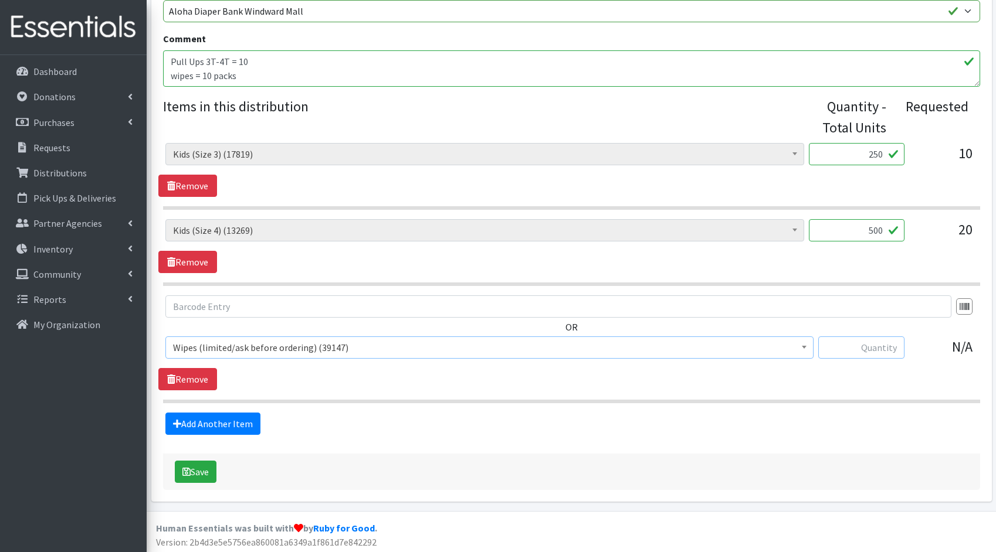
click at [873, 351] on input "text" at bounding box center [861, 348] width 86 height 22
type input "1800"
click at [186, 471] on icon "submit" at bounding box center [186, 471] width 8 height 9
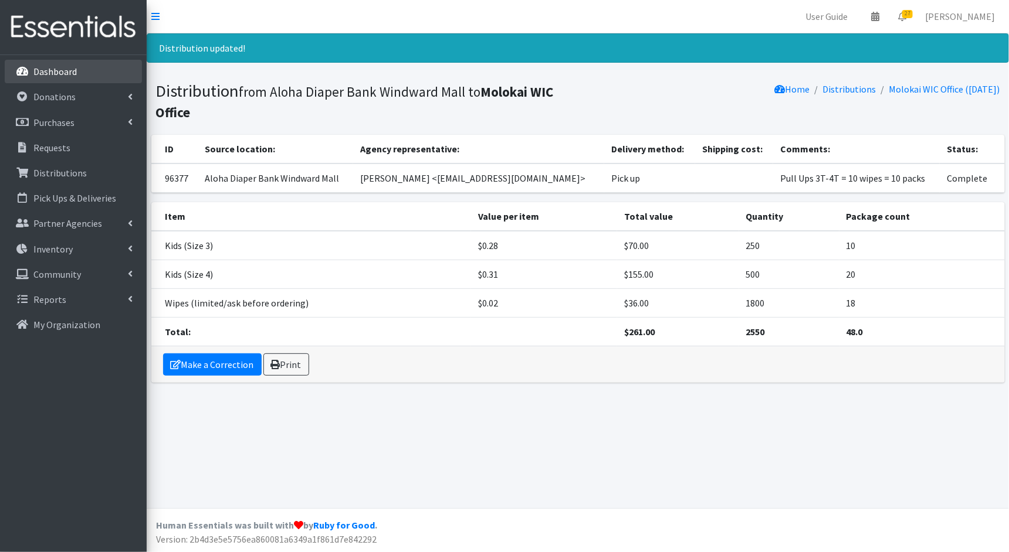
click at [59, 70] on p "Dashboard" at bounding box center [54, 72] width 43 height 12
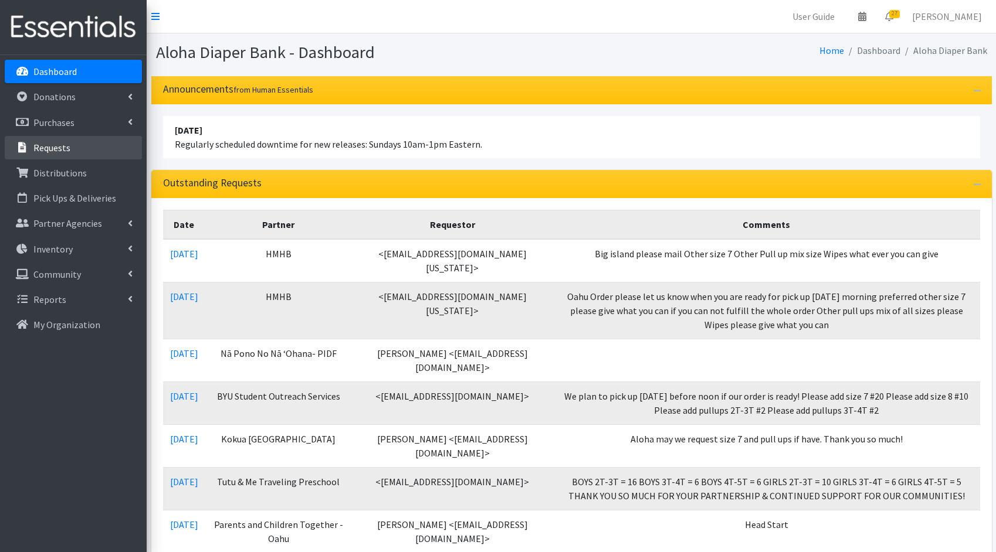
click at [59, 144] on p "Requests" at bounding box center [51, 148] width 37 height 12
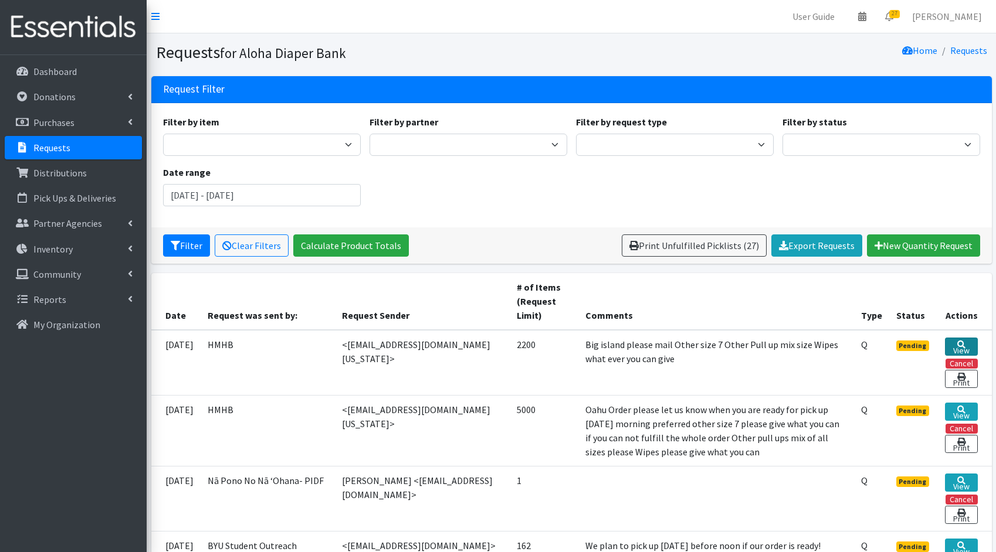
click at [958, 347] on link "View" at bounding box center [961, 347] width 32 height 18
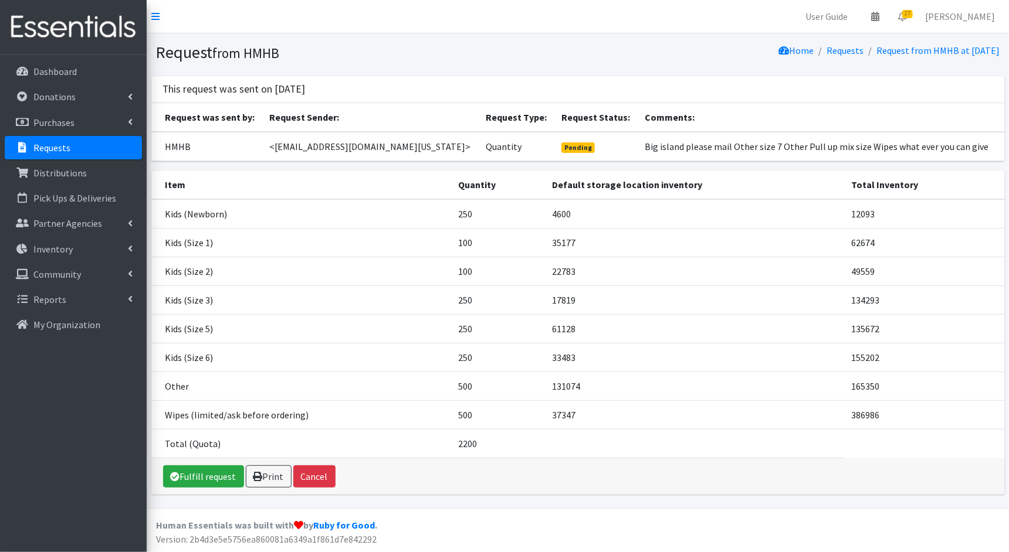
click at [81, 149] on link "Requests" at bounding box center [73, 147] width 137 height 23
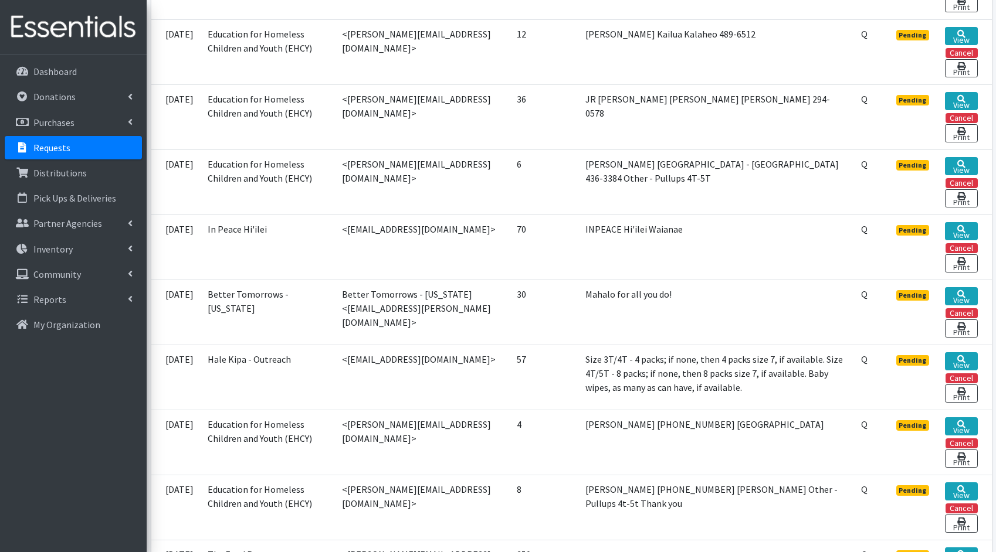
scroll to position [1150, 0]
